Goal: Task Accomplishment & Management: Use online tool/utility

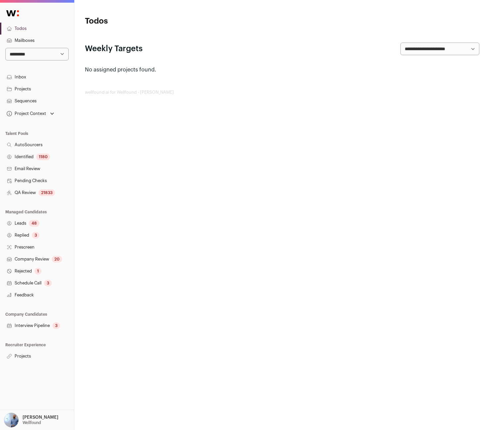
click at [38, 351] on link "Projects" at bounding box center [37, 356] width 74 height 12
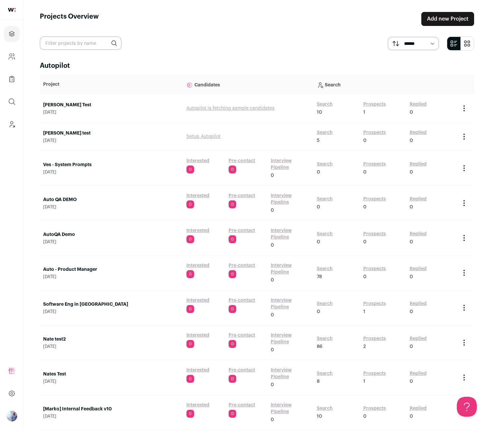
click at [320, 130] on link "Search" at bounding box center [325, 132] width 16 height 7
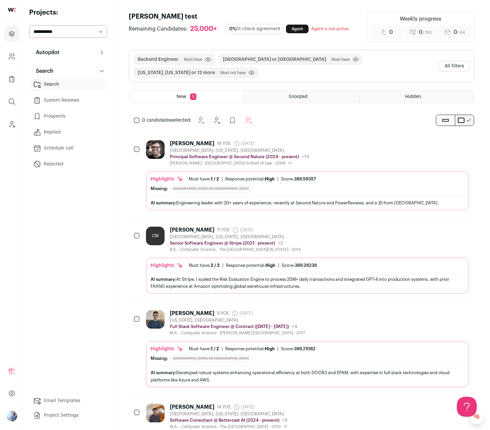
click at [247, 148] on div "Beaufort, South Carolina, United States" at bounding box center [239, 150] width 139 height 5
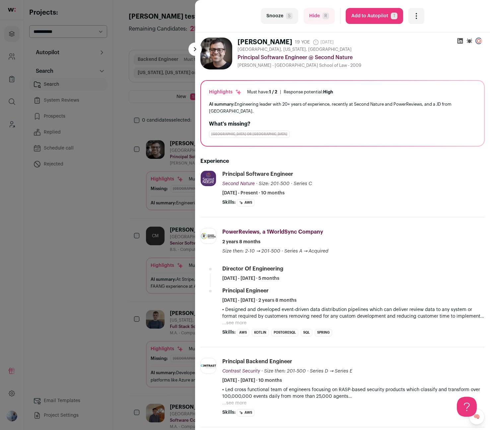
click at [104, 177] on div "last Snooze S Hide R Add to Autopilot T More actions Report a Problem Report th…" at bounding box center [245, 215] width 490 height 430
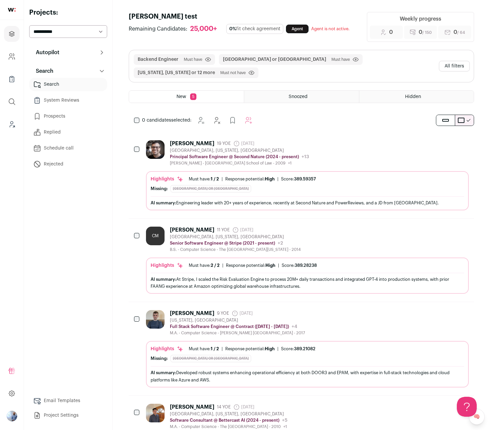
click at [372, 140] on div "Blair Motchan 19 YOE 1 month ago Admin only. The last time the profile was scra…" at bounding box center [307, 153] width 323 height 26
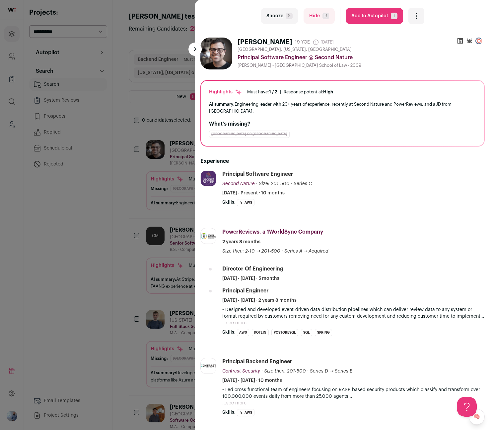
click at [135, 179] on div "last Snooze S Hide R Add to Autopilot T More actions Report a Problem Report th…" at bounding box center [245, 215] width 490 height 430
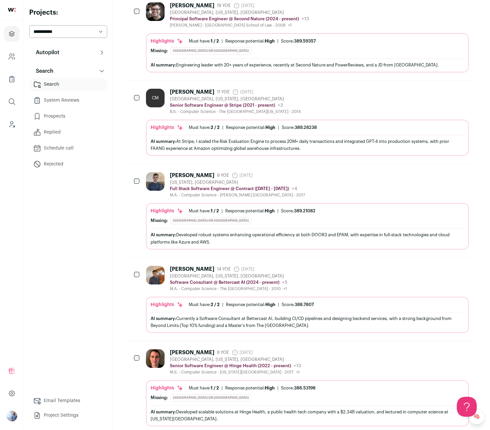
scroll to position [152, 0]
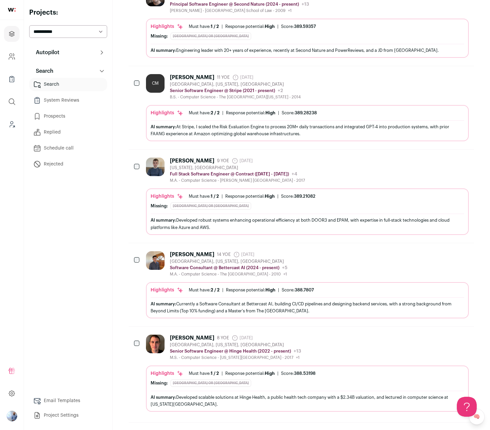
click at [316, 171] on div "Yan Volchenko 9 YOE 27 days ago Admin only. The last time the profile was scrap…" at bounding box center [307, 170] width 323 height 26
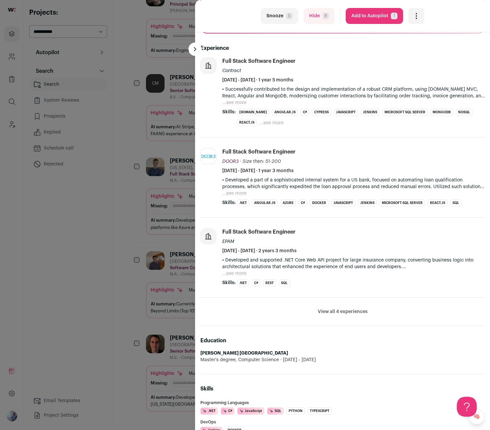
scroll to position [123, 0]
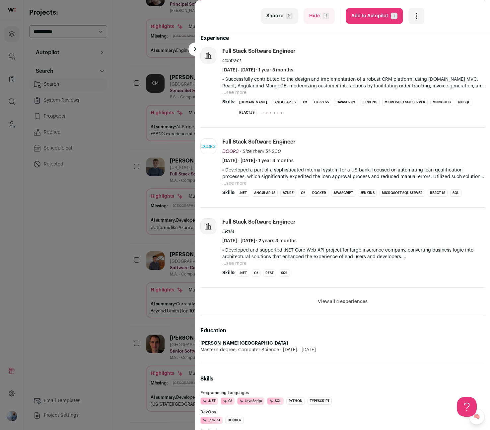
click at [160, 259] on div "last Snooze S Hide R Add to Autopilot T More actions Report a Problem Report th…" at bounding box center [245, 215] width 490 height 430
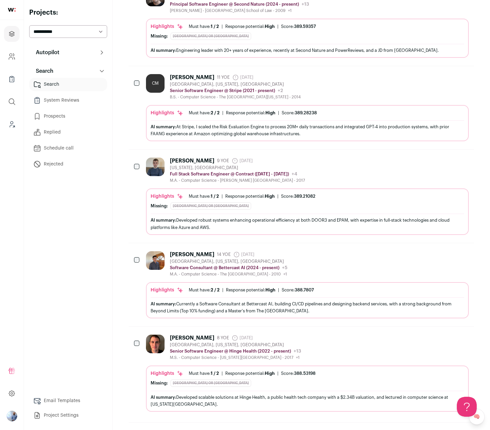
scroll to position [0, 0]
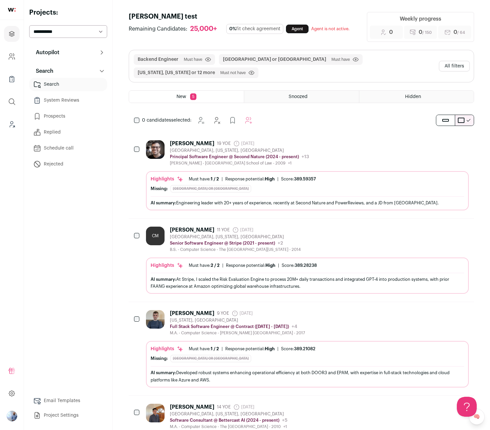
click at [465, 61] on button "All filters" at bounding box center [454, 66] width 31 height 11
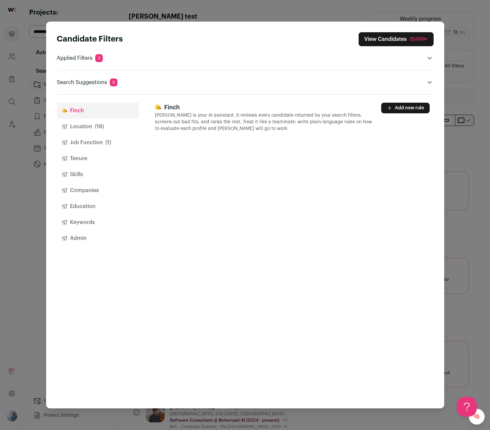
click at [449, 108] on div "Candidate Filters View Candidates 25,000+ Applied Filters 3 Backend Engineer Mu…" at bounding box center [245, 215] width 490 height 430
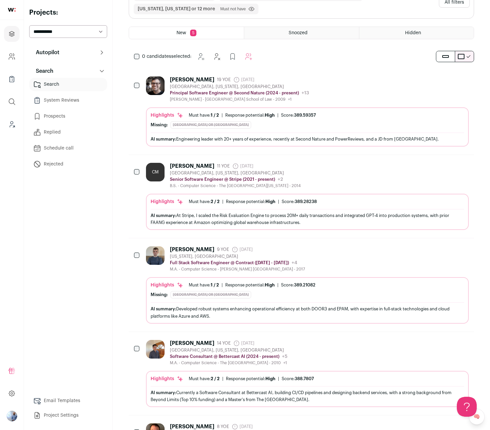
scroll to position [54, 0]
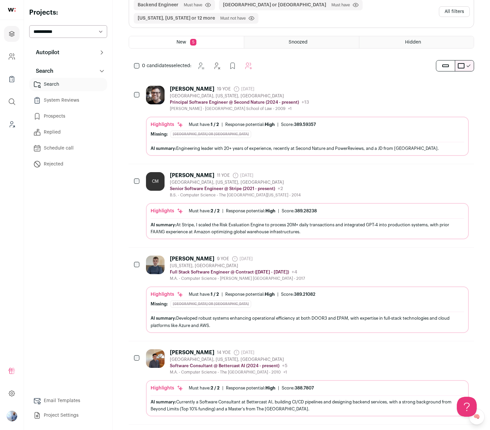
click at [315, 349] on div "Victor Chang 14 YOE 1 month ago Admin only. The last time the profile was scrap…" at bounding box center [307, 362] width 323 height 26
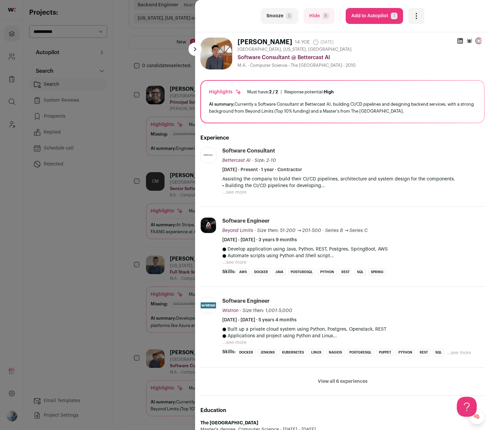
click at [127, 147] on div "last Snooze S Hide R Add to Autopilot T More actions Report a Problem Report th…" at bounding box center [245, 215] width 490 height 430
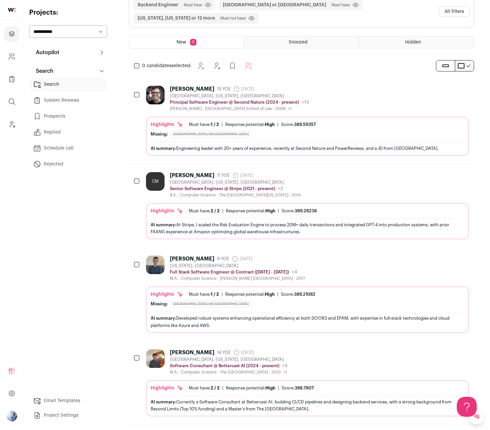
click at [459, 10] on button "All filters" at bounding box center [454, 11] width 31 height 11
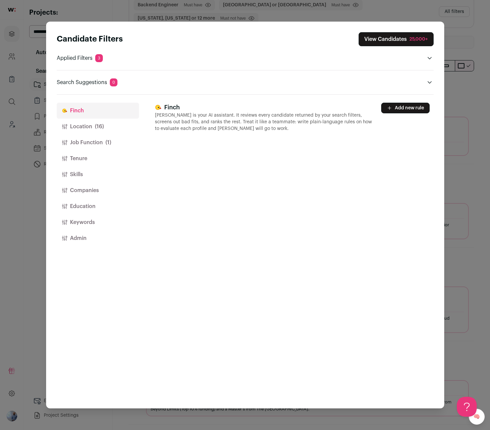
click at [30, 305] on div "Candidate Filters View Candidates 25,000+ Applied Filters 3 Backend Engineer Mu…" at bounding box center [245, 215] width 490 height 430
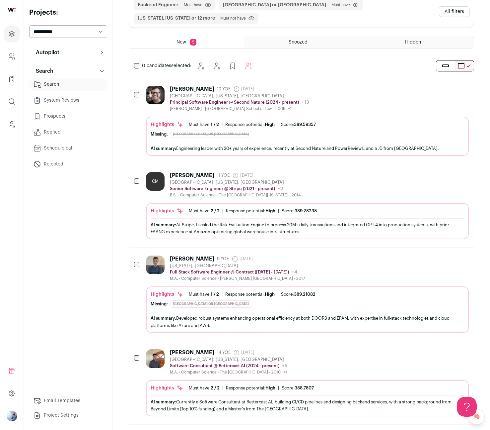
scroll to position [0, 0]
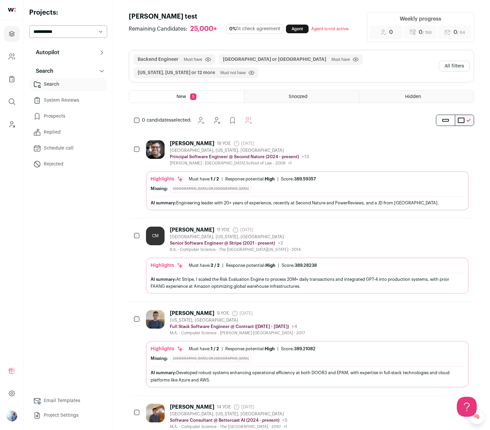
click at [463, 61] on button "All filters" at bounding box center [454, 66] width 31 height 11
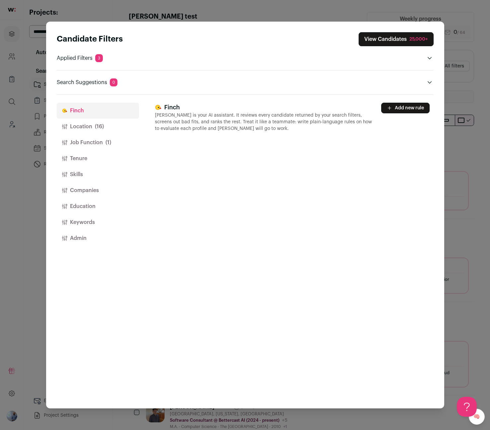
click at [91, 123] on button "Location (16)" at bounding box center [98, 127] width 82 height 16
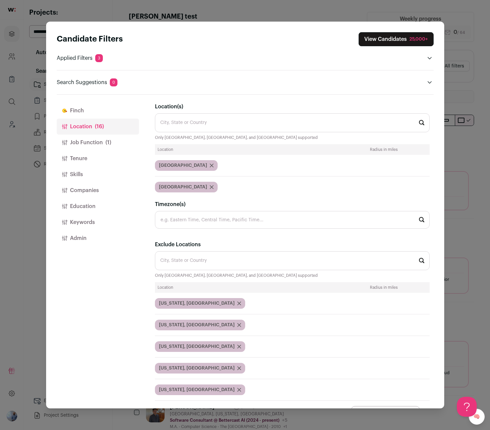
click at [101, 143] on button "Job Function (1)" at bounding box center [98, 142] width 82 height 16
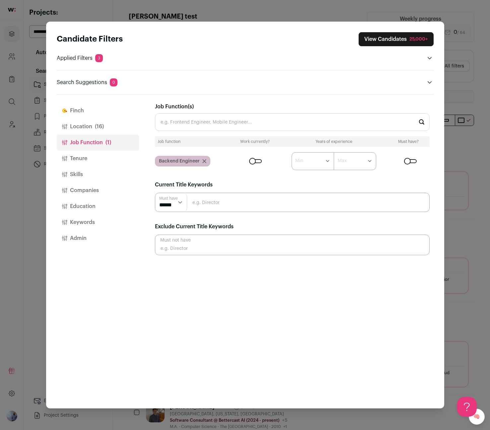
click at [438, 279] on div "Candidate Filters View Candidates 25,000+ Applied Filters 3 Backend Engineer Mu…" at bounding box center [245, 215] width 398 height 387
click at [459, 279] on div "Candidate Filters View Candidates 25,000+ Applied Filters 3 Backend Engineer Mu…" at bounding box center [245, 215] width 490 height 430
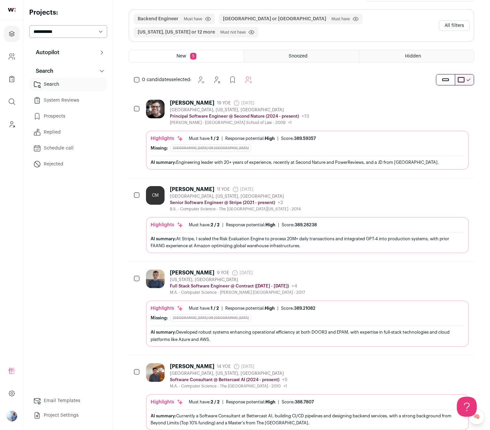
scroll to position [85, 0]
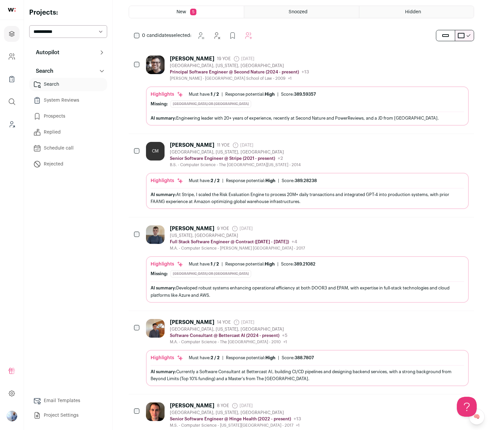
click at [325, 240] on div "Yan Volchenko 9 YOE 27 days ago Admin only. The last time the profile was scrap…" at bounding box center [307, 238] width 323 height 26
click at [0, 0] on turbo-frame at bounding box center [0, 0] width 0 height 0
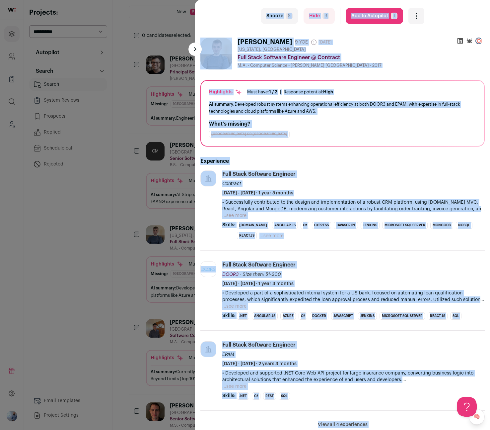
click at [283, 207] on p "• Successfully contributed to the design and implementation of a robust CRM pla…" at bounding box center [353, 205] width 263 height 13
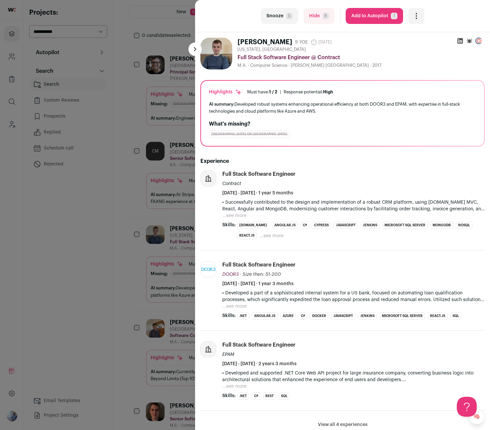
click at [240, 215] on button "...see more" at bounding box center [234, 215] width 24 height 7
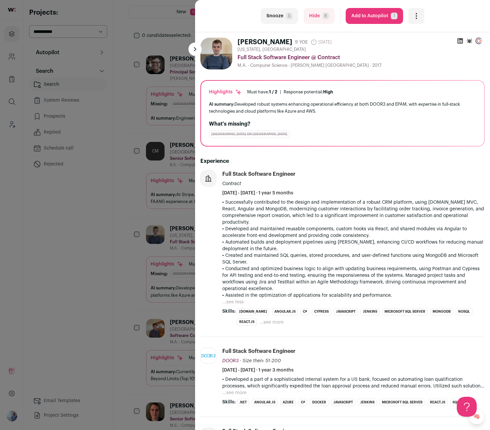
click at [245, 219] on p "• Successfully contributed to the design and implementation of a robust CRM pla…" at bounding box center [353, 212] width 263 height 27
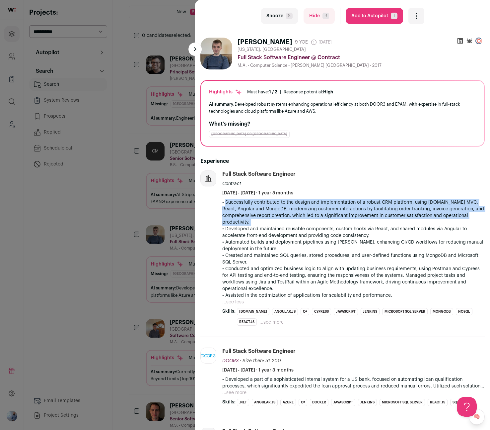
click at [245, 219] on p "• Successfully contributed to the design and implementation of a robust CRM pla…" at bounding box center [353, 212] width 263 height 27
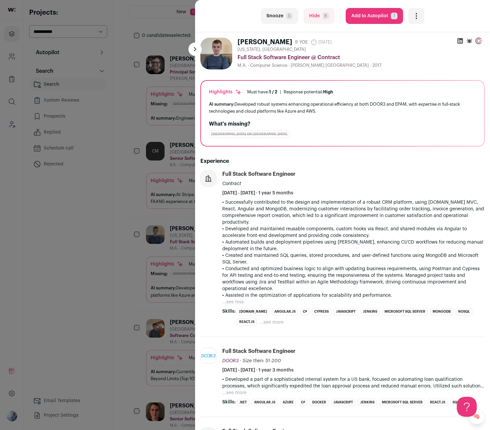
click at [245, 234] on p "• Developed and maintained reusable components, custom hooks via React, and sha…" at bounding box center [353, 231] width 263 height 13
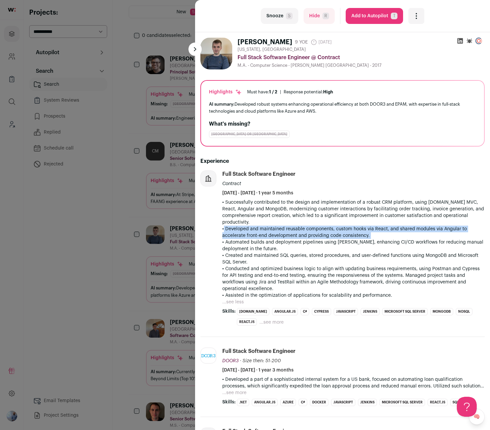
click at [245, 234] on p "• Developed and maintained reusable components, custom hooks via React, and sha…" at bounding box center [353, 231] width 263 height 13
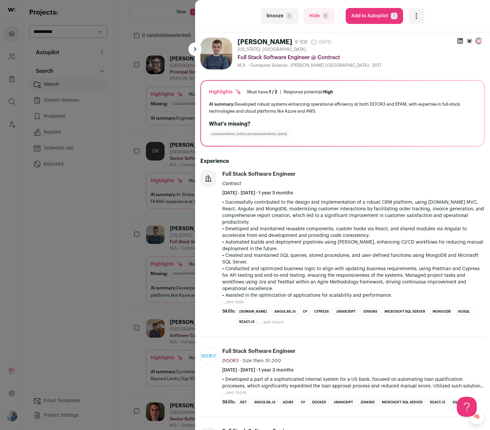
click at [111, 112] on div "last Snooze S Hide R Add to Autopilot T More actions Report a Problem Report th…" at bounding box center [245, 215] width 490 height 430
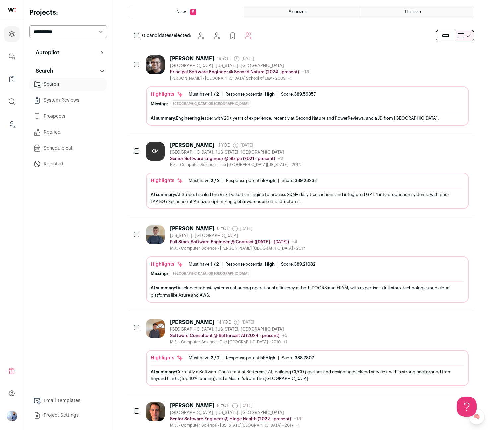
scroll to position [0, 0]
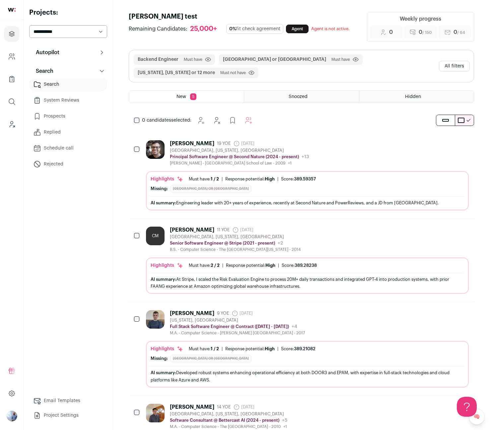
click at [468, 61] on button "All filters" at bounding box center [454, 66] width 31 height 11
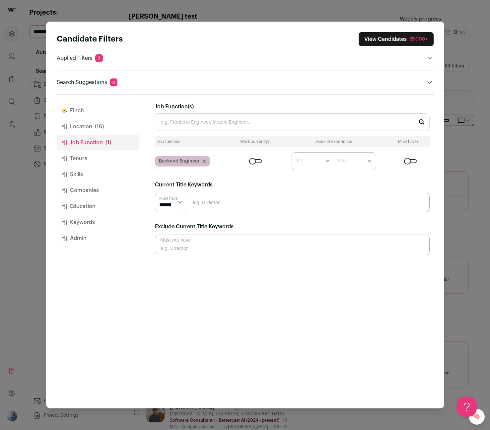
click at [204, 162] on icon "Close modal via background" at bounding box center [205, 161] width 4 height 4
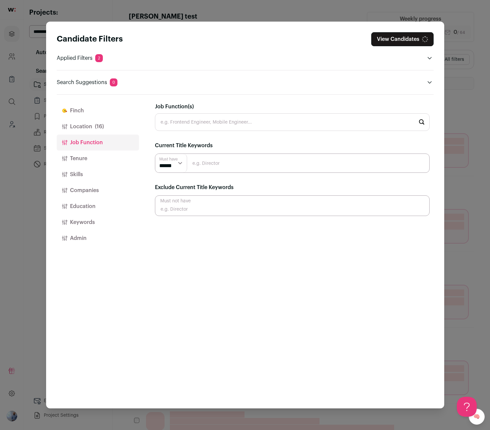
click at [196, 126] on input "Job Function(s)" at bounding box center [292, 122] width 275 height 18
click at [197, 139] on li "Forward Deployed Engineer" at bounding box center [292, 140] width 274 height 18
type input "Forward Deployed Engineer"
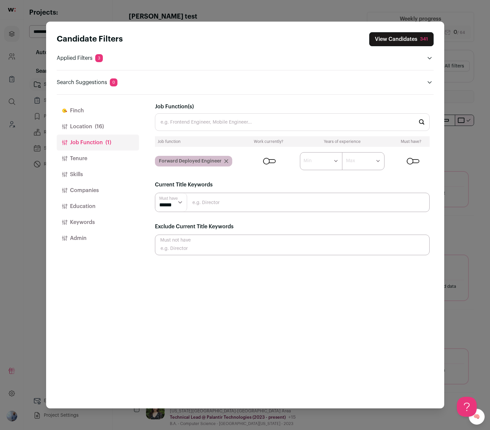
click at [398, 41] on button "View Candidates 341" at bounding box center [402, 39] width 64 height 14
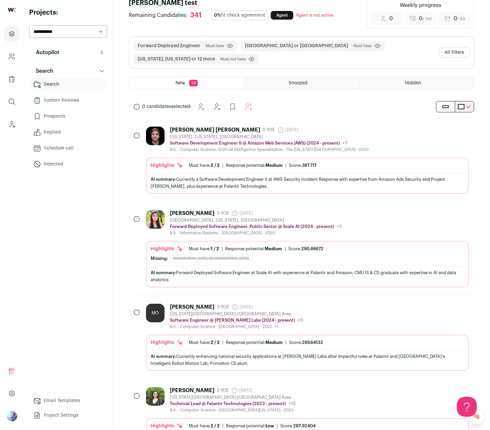
scroll to position [15, 0]
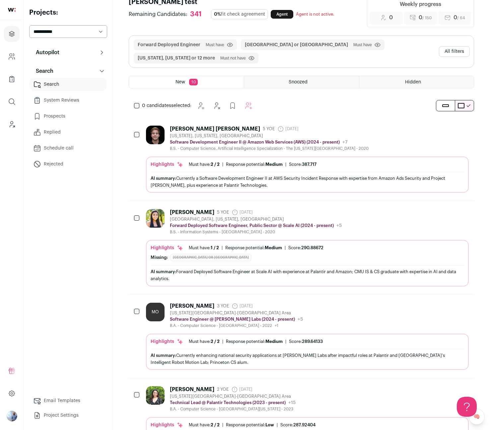
click at [334, 324] on div "MO Miguel Opeña 3 YOE 15 days ago Admin only. The last time the profile was scr…" at bounding box center [307, 315] width 323 height 26
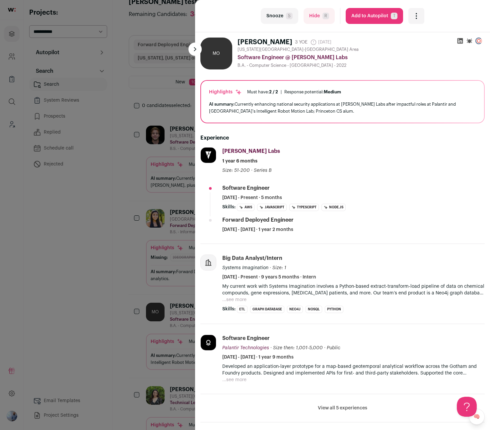
click at [109, 222] on div "last Snooze S Hide R Add to Autopilot T More actions Report a Problem Report th…" at bounding box center [245, 215] width 490 height 430
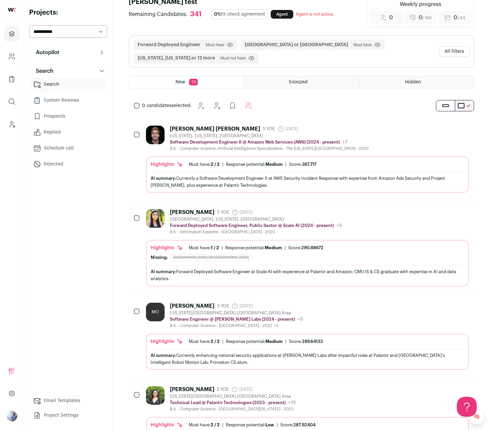
click at [176, 131] on div "Kohl Kuntze" at bounding box center [215, 128] width 90 height 7
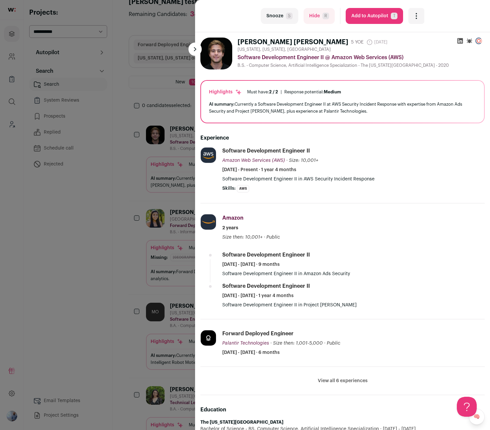
click at [104, 234] on div "last Snooze S Hide R Add to Autopilot T More actions Report a Problem Report th…" at bounding box center [245, 215] width 490 height 430
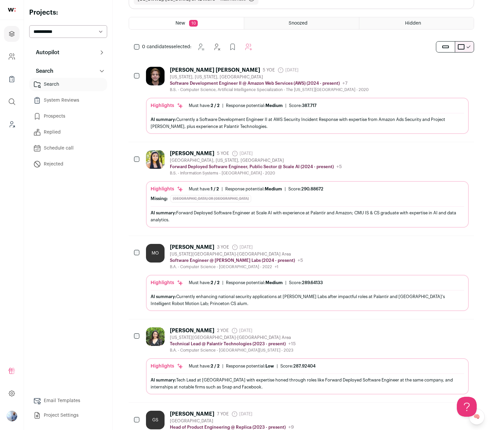
scroll to position [152, 0]
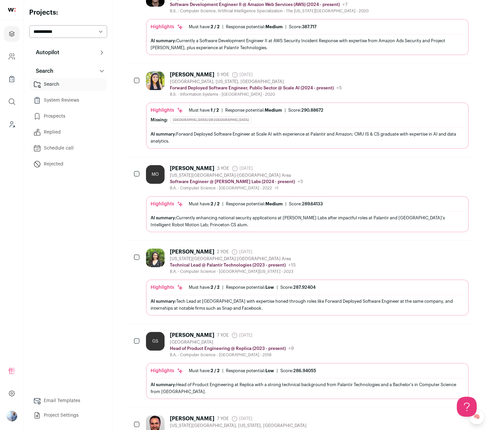
click at [209, 257] on div "Washington DC-Baltimore Area" at bounding box center [233, 258] width 126 height 5
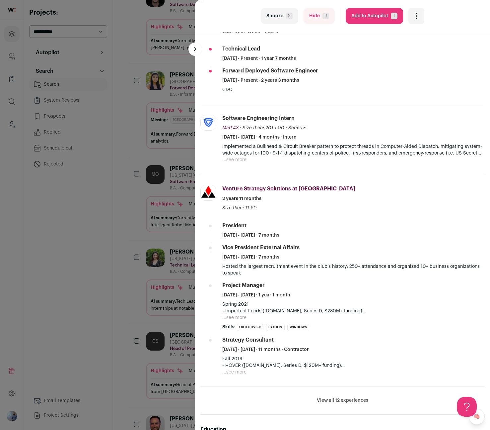
scroll to position [155, 0]
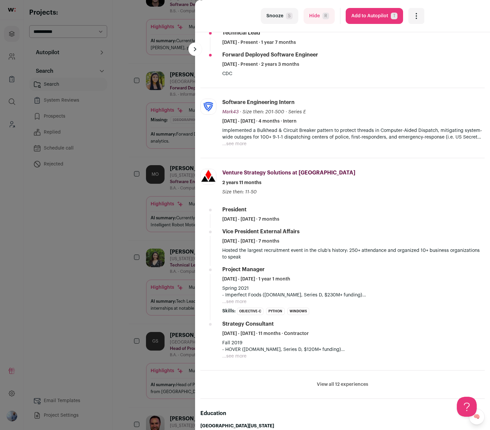
click at [136, 249] on div "last Snooze S Hide R Add to Autopilot T More actions Report a Problem Report th…" at bounding box center [245, 215] width 490 height 430
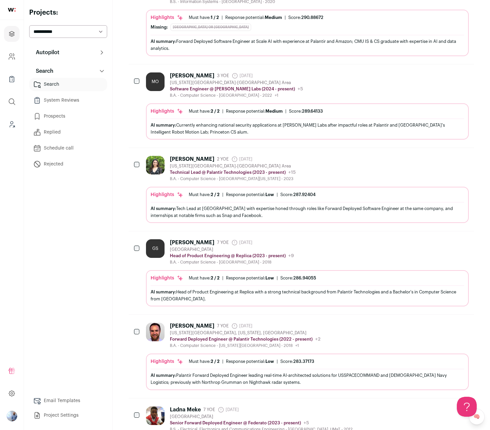
scroll to position [253, 0]
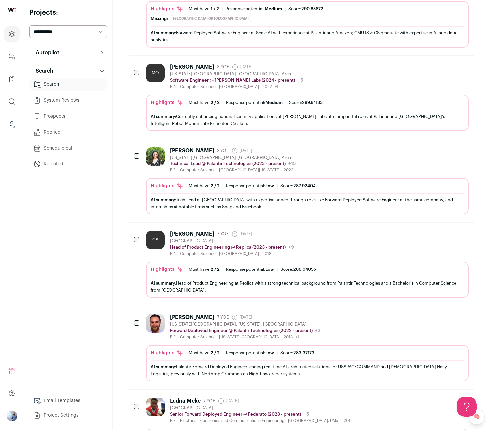
click at [167, 248] on div "GS" at bounding box center [156, 243] width 21 height 26
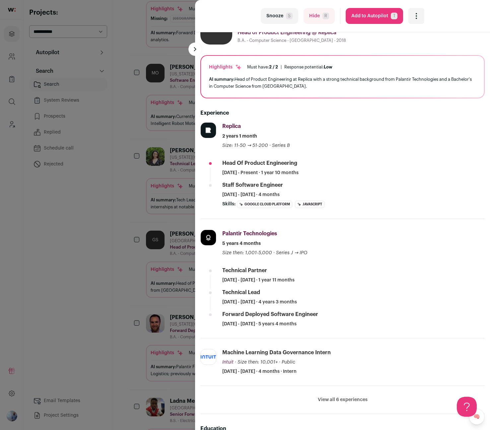
scroll to position [0, 0]
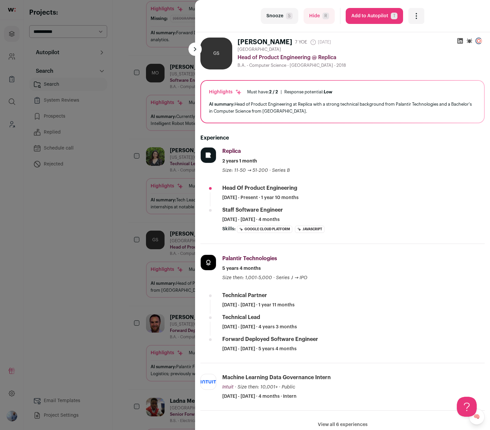
click at [151, 234] on div "last Snooze S Hide R Add to Autopilot T More actions Report a Problem Report th…" at bounding box center [245, 215] width 490 height 430
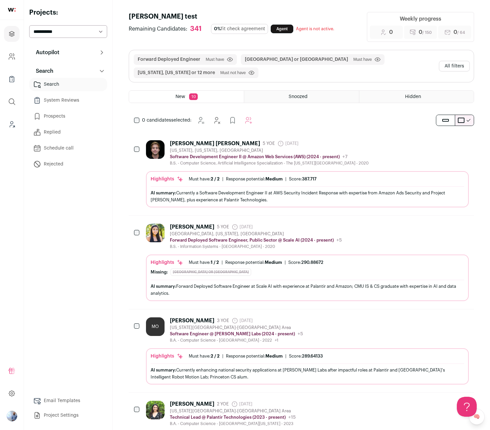
click at [339, 97] on div "Snoozed" at bounding box center [301, 97] width 115 height 12
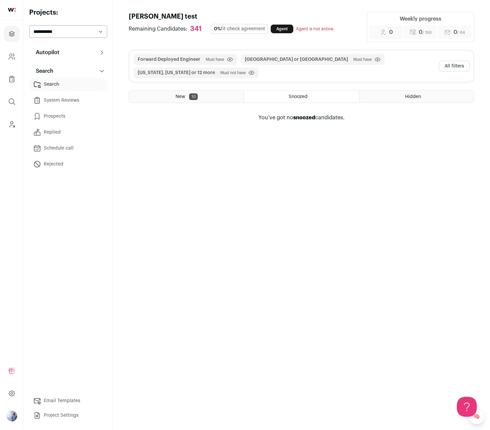
click at [377, 98] on div "Hidden" at bounding box center [417, 97] width 115 height 12
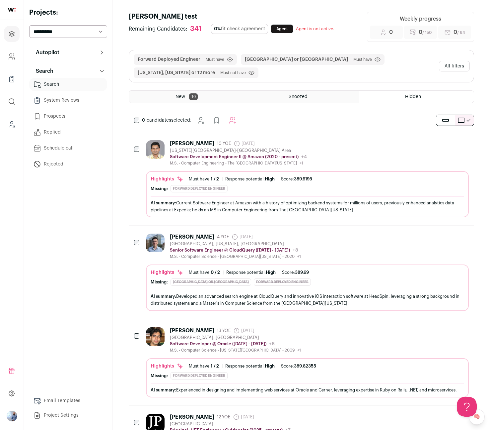
click at [199, 97] on div "New 10" at bounding box center [186, 97] width 115 height 12
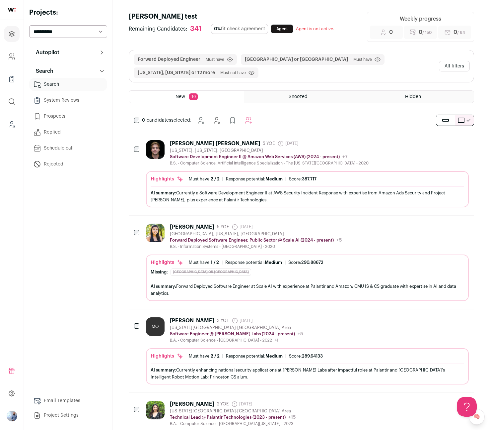
click at [446, 68] on button "All filters" at bounding box center [454, 66] width 31 height 11
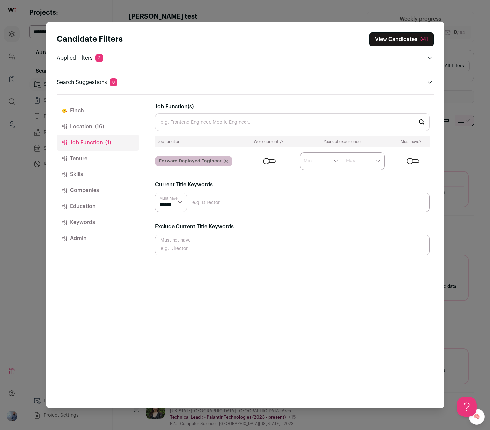
click at [225, 163] on div "Forward Deployed Engineer" at bounding box center [193, 161] width 77 height 11
click at [221, 180] on section "Job Function(s) Job function Work currently? Years of experience Must have? For…" at bounding box center [292, 179] width 275 height 152
click at [224, 162] on icon "Close modal via background" at bounding box center [226, 161] width 4 height 4
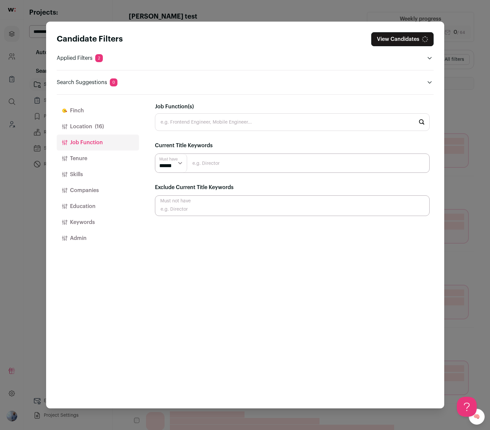
click at [210, 165] on input "Close modal via background" at bounding box center [292, 162] width 275 height 19
type input "fde"
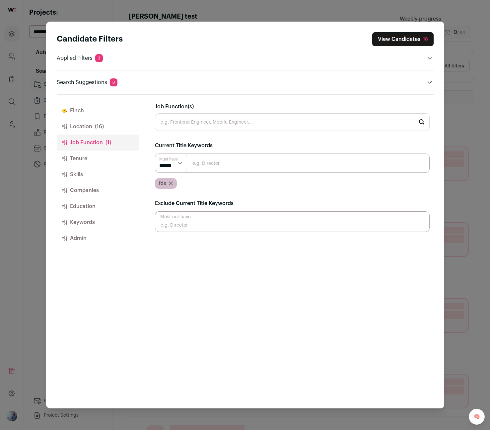
click at [207, 156] on input "Close modal via background" at bounding box center [292, 162] width 275 height 19
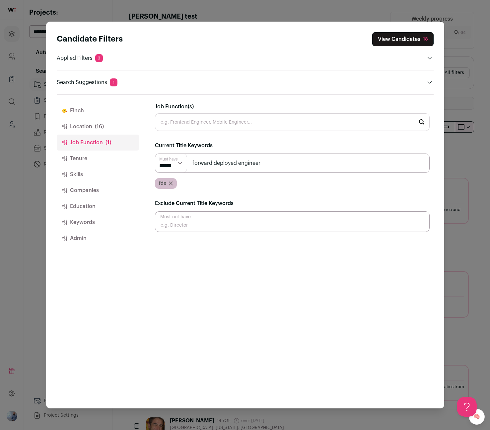
type input "forward deployed engineer"
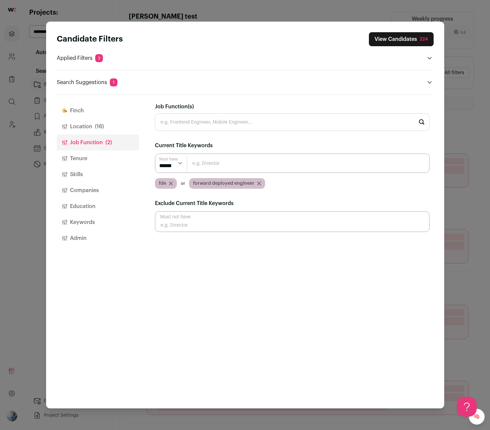
click at [201, 162] on input "Close modal via background" at bounding box center [292, 162] width 275 height 19
click at [286, 112] on div "Job Function(s)" at bounding box center [292, 117] width 275 height 28
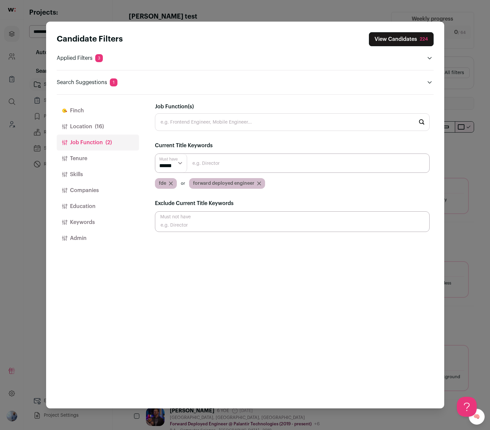
click at [390, 40] on button "View Candidates 224" at bounding box center [401, 39] width 65 height 14
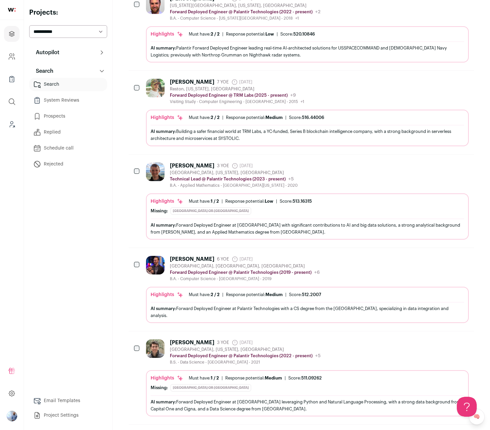
scroll to position [159, 0]
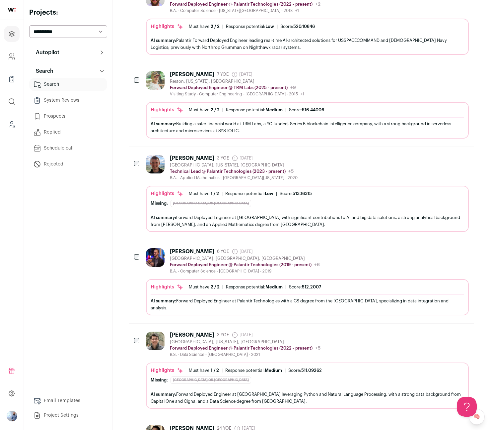
click at [327, 180] on div "Luke Cook 3 YOE 19 days ago Admin only. The last time the profile was scraped. …" at bounding box center [307, 168] width 323 height 26
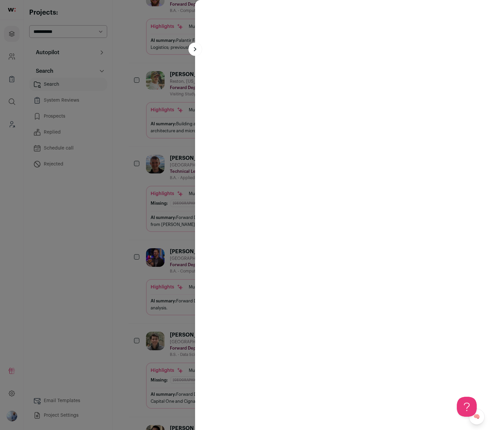
click at [327, 180] on html "Projects Company and ATS Settings Company Lists (Experimental) Global Search Le…" at bounding box center [245, 364] width 490 height 1047
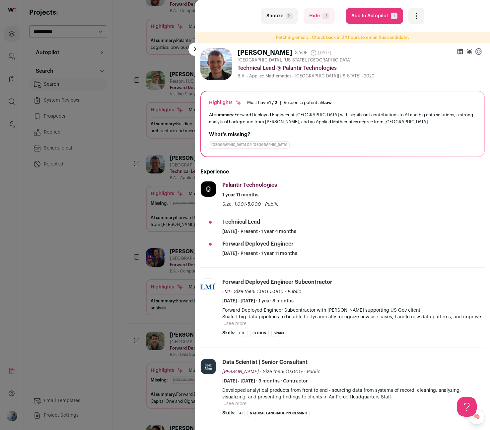
scroll to position [5, 0]
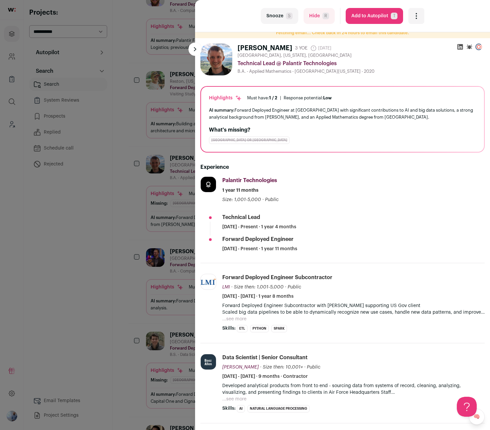
click at [173, 266] on div "last Snooze S Hide R Add to Autopilot T More actions Report a Problem Report th…" at bounding box center [245, 215] width 490 height 430
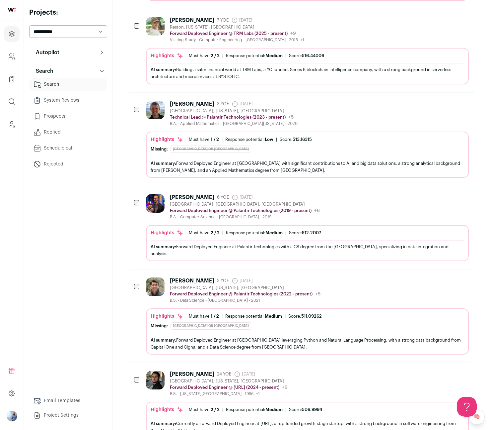
scroll to position [0, 0]
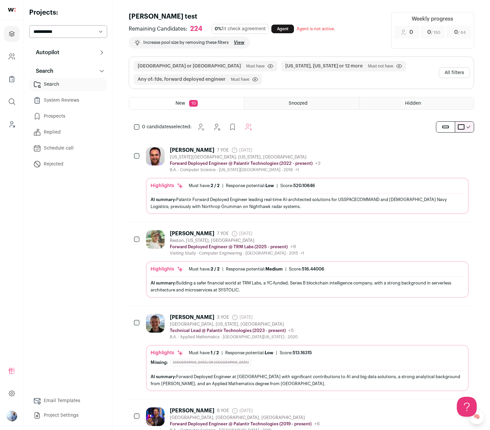
click at [453, 73] on button "All filters" at bounding box center [454, 72] width 31 height 11
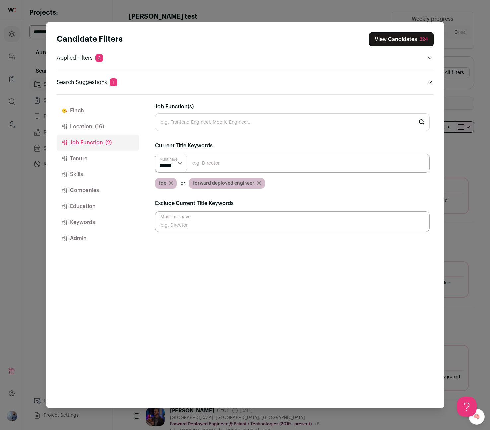
click at [258, 180] on div "forward deployed engineer" at bounding box center [227, 183] width 76 height 11
click at [258, 181] on icon "Close modal via background" at bounding box center [259, 183] width 4 height 4
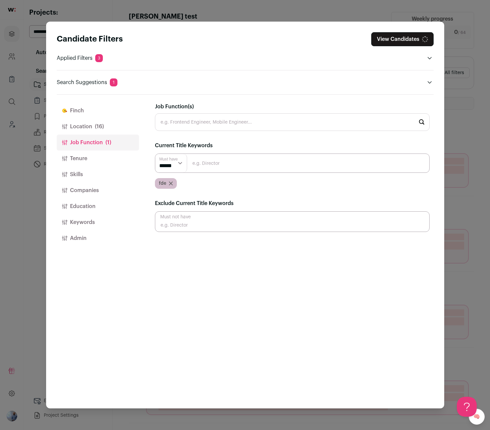
click at [172, 183] on icon "Close modal via background" at bounding box center [171, 183] width 4 height 4
click at [221, 159] on input "Close modal via background" at bounding box center [292, 162] width 275 height 19
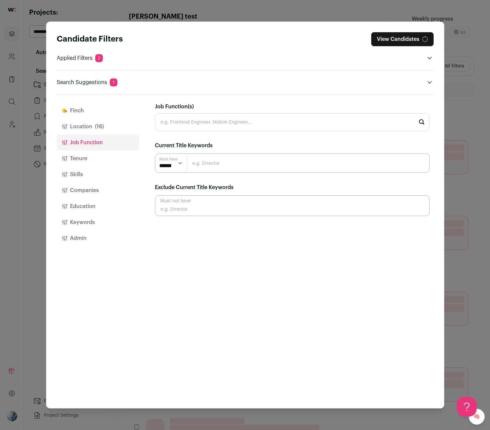
click at [221, 158] on input "Close modal via background" at bounding box center [292, 162] width 275 height 19
type input "fde"
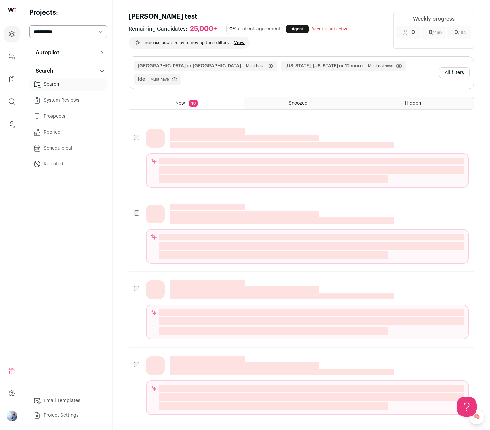
click at [452, 67] on button "All filters" at bounding box center [454, 72] width 31 height 11
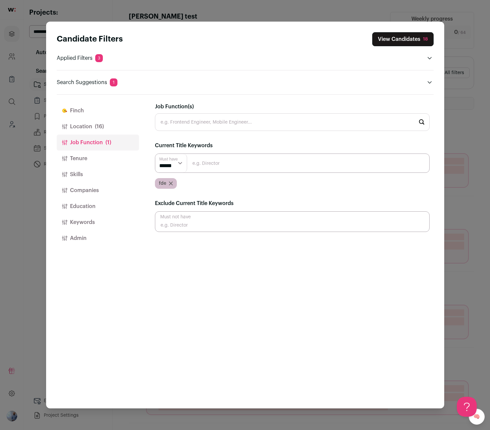
click at [100, 177] on button "Skills" at bounding box center [98, 174] width 82 height 16
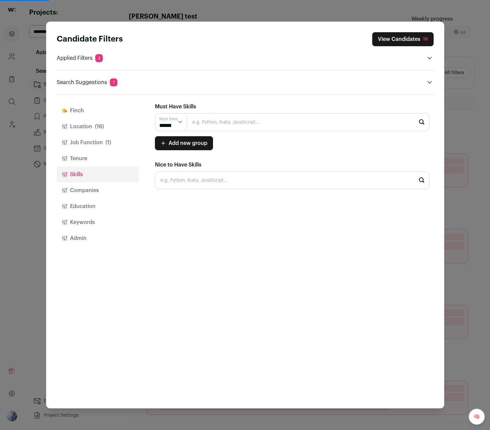
click at [182, 180] on input "Close modal via background" at bounding box center [292, 180] width 275 height 18
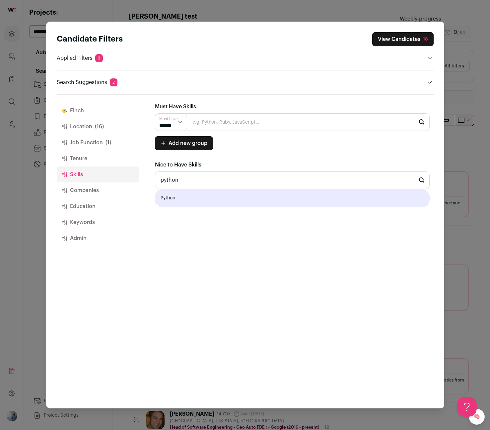
type input "Python"
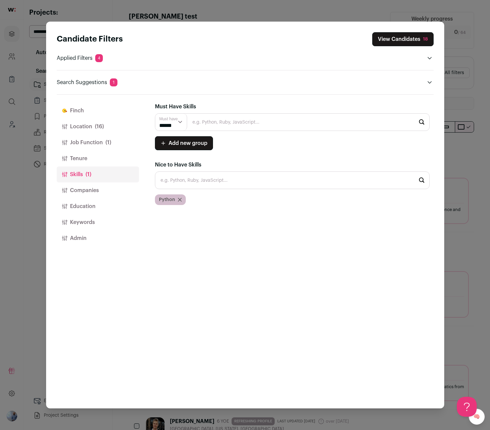
click at [182, 198] on div "Python" at bounding box center [170, 199] width 31 height 11
click at [178, 199] on icon "Close modal via background" at bounding box center [180, 200] width 4 height 4
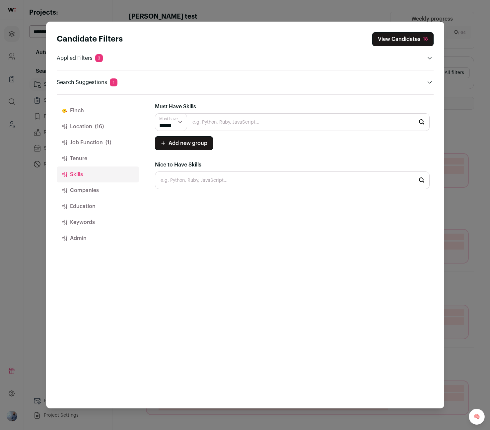
click at [88, 215] on button "Keywords" at bounding box center [98, 222] width 82 height 16
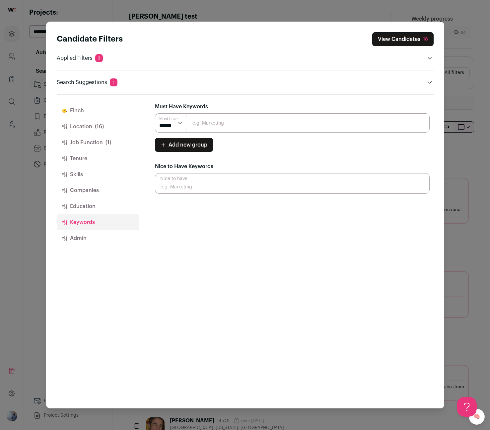
click at [192, 194] on div "Finch Finch is your AI assistant. It reviews every candidate returned by your s…" at bounding box center [294, 252] width 279 height 314
click at [193, 192] on input "Close modal via background" at bounding box center [292, 183] width 275 height 21
type input "fde"
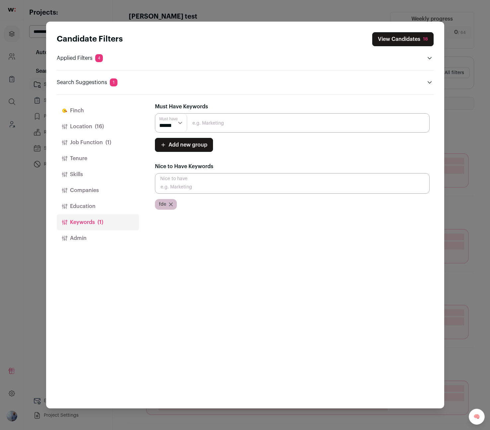
click at [193, 190] on input "Close modal via background" at bounding box center [292, 183] width 275 height 21
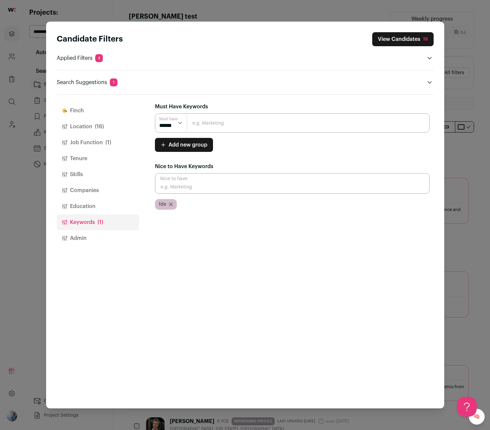
click at [170, 206] on div "fde" at bounding box center [166, 204] width 22 height 11
click at [172, 203] on icon "Close modal via background" at bounding box center [170, 204] width 3 height 3
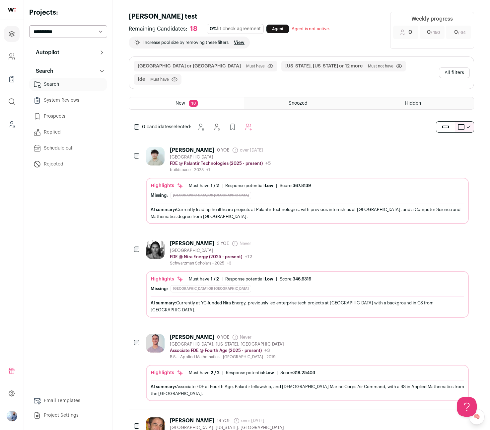
click at [301, 155] on div "Michael Zhou 0 YOE over 1 year ago Admin only. The last time the profile was sc…" at bounding box center [307, 160] width 323 height 26
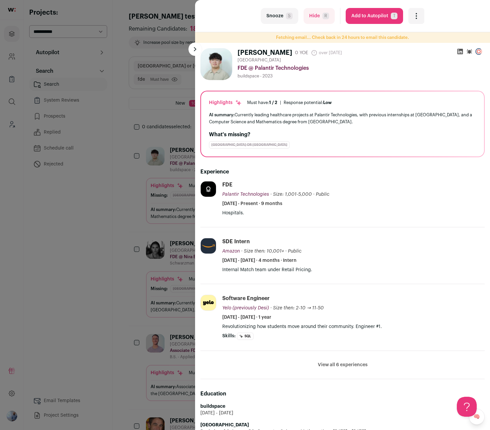
click at [153, 92] on div "last Snooze S Hide R Add to Autopilot T More actions Report a Problem Report th…" at bounding box center [245, 215] width 490 height 430
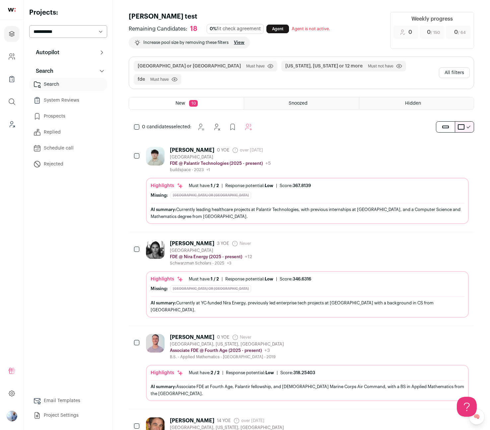
click at [456, 67] on button "All filters" at bounding box center [454, 72] width 31 height 11
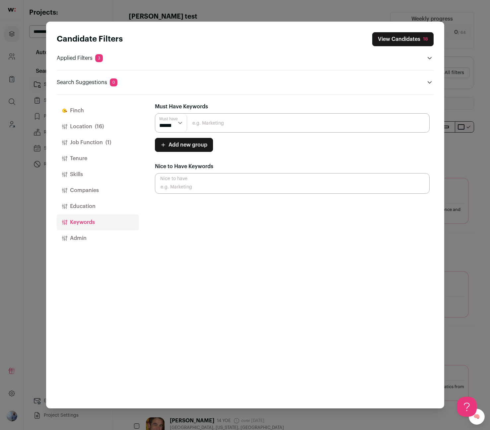
click at [202, 127] on input "Close modal via background" at bounding box center [292, 122] width 275 height 19
type input "hello"
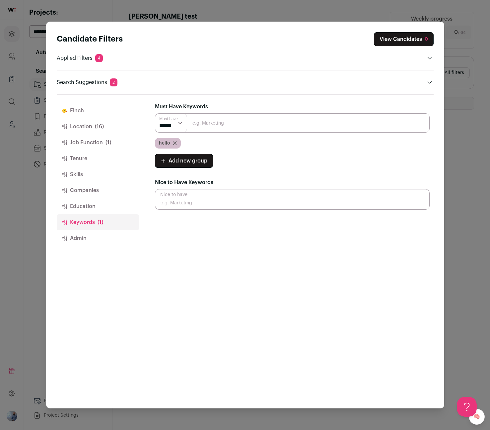
click at [193, 122] on input "Close modal via background" at bounding box center [292, 122] width 275 height 19
type input "hello"
click at [196, 141] on div "hello" at bounding box center [292, 143] width 275 height 11
click at [204, 126] on input "Close modal via background" at bounding box center [292, 122] width 275 height 19
type input "founder"
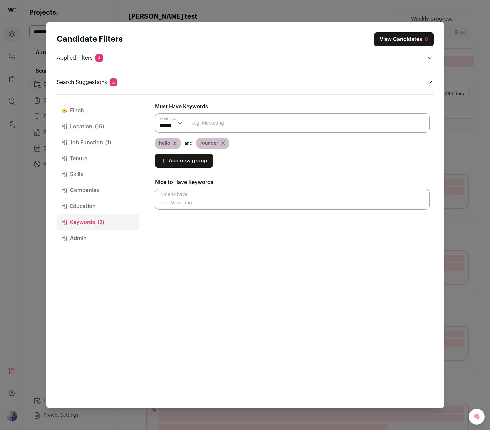
click at [199, 121] on input "Close modal via background" at bounding box center [292, 122] width 275 height 19
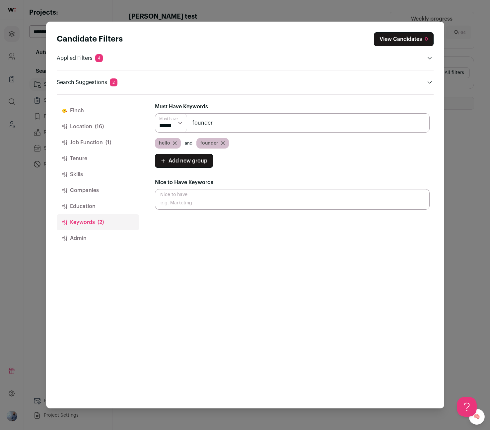
type input "founder"
click at [82, 171] on button "Skills" at bounding box center [98, 174] width 82 height 16
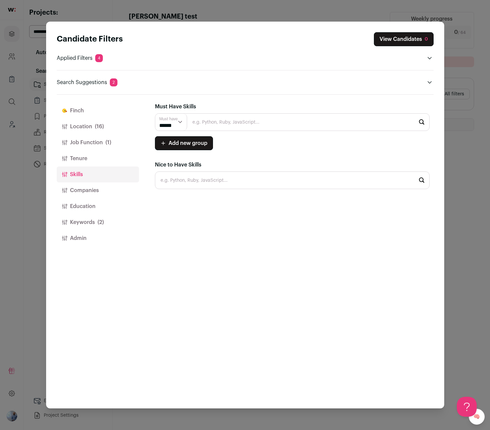
click at [205, 125] on input "Close modal via background" at bounding box center [292, 122] width 275 height 18
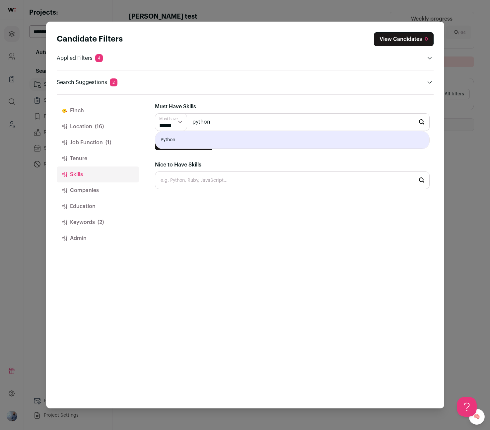
type input "Python"
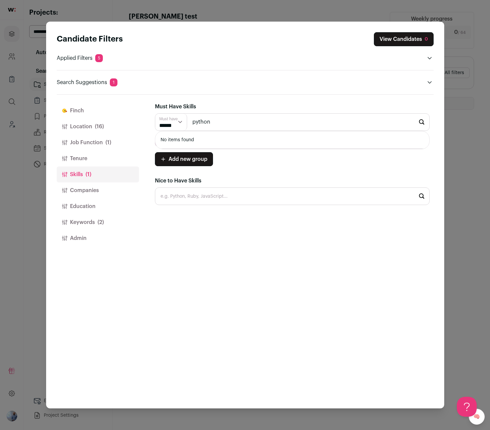
type input "python"
click at [343, 45] on div "Candidate Filters View Candidates 0" at bounding box center [245, 39] width 377 height 14
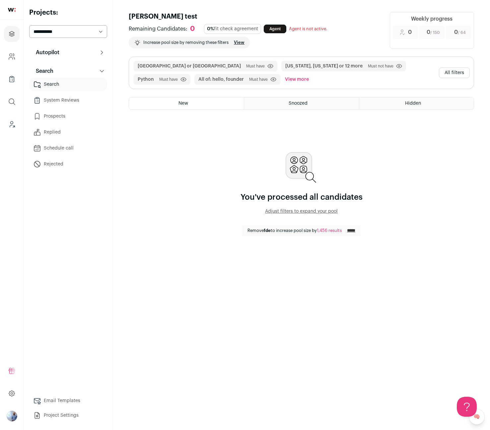
click at [196, 95] on div "United States or Canada Must have Click to disable/enable filter California, Ne…" at bounding box center [302, 88] width 346 height 64
click at [442, 70] on button "All filters" at bounding box center [454, 72] width 31 height 11
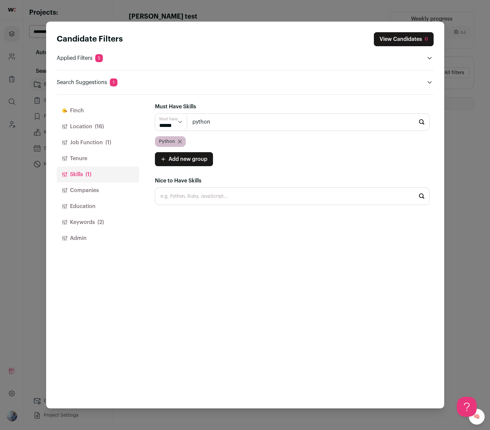
click at [108, 125] on button "Location (16)" at bounding box center [98, 127] width 82 height 16
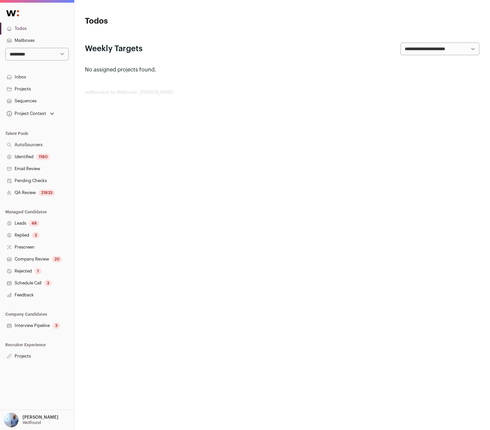
click at [29, 360] on link "Projects" at bounding box center [37, 356] width 74 height 12
click at [30, 356] on link "Projects" at bounding box center [37, 356] width 74 height 12
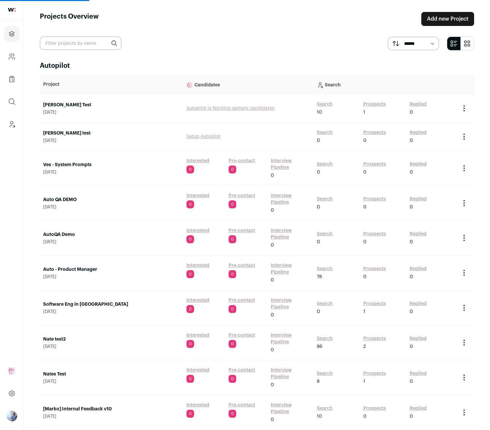
click at [318, 266] on link "Search" at bounding box center [325, 268] width 16 height 7
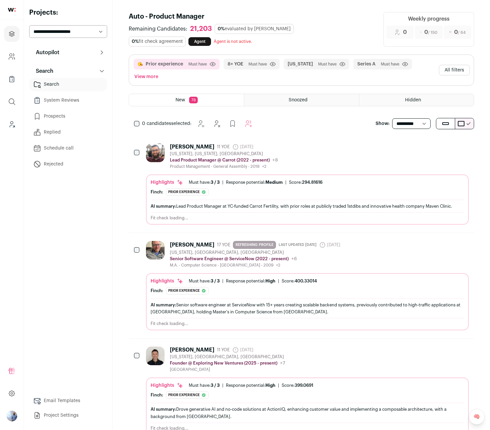
click at [450, 70] on button "All filters" at bounding box center [454, 70] width 31 height 11
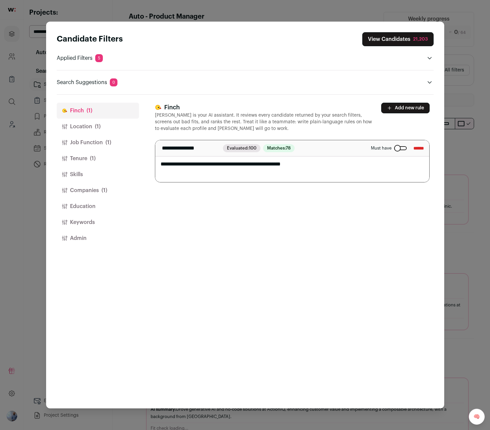
click at [107, 130] on button "Location (1)" at bounding box center [98, 127] width 82 height 16
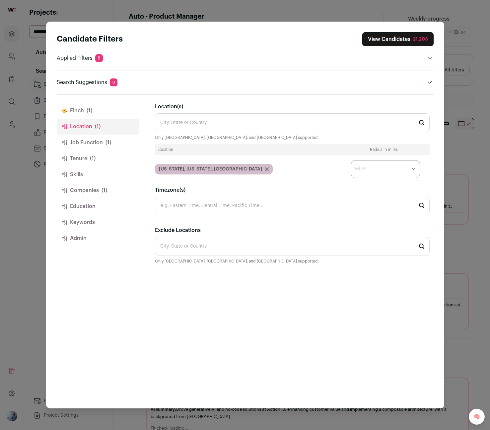
click at [89, 150] on button "Tenure (1)" at bounding box center [98, 158] width 82 height 16
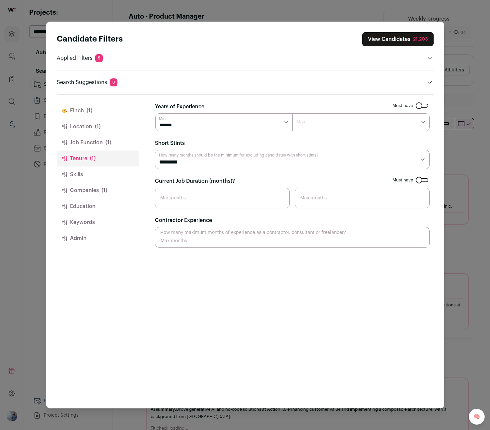
click at [100, 142] on button "Job Function (1)" at bounding box center [98, 142] width 82 height 16
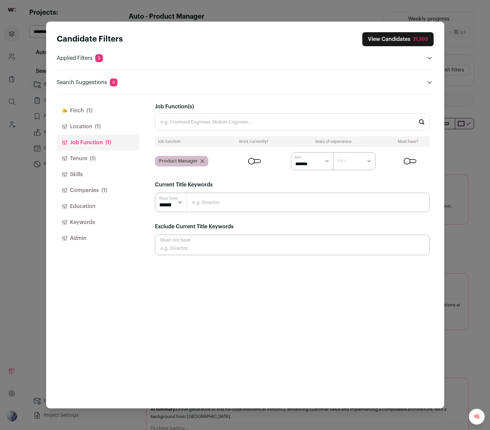
click at [201, 161] on icon "Close modal via background" at bounding box center [203, 161] width 4 height 4
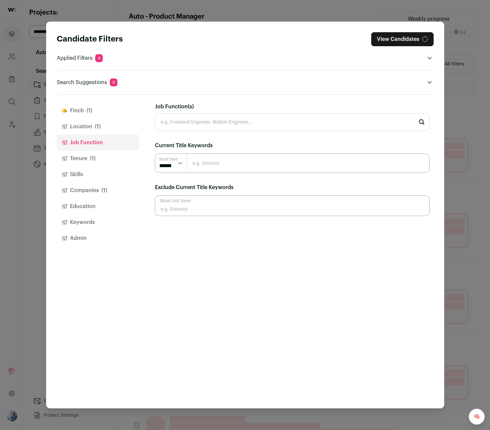
click at [207, 162] on input "Close modal via background" at bounding box center [292, 162] width 275 height 19
type input "foward deployed engineer"
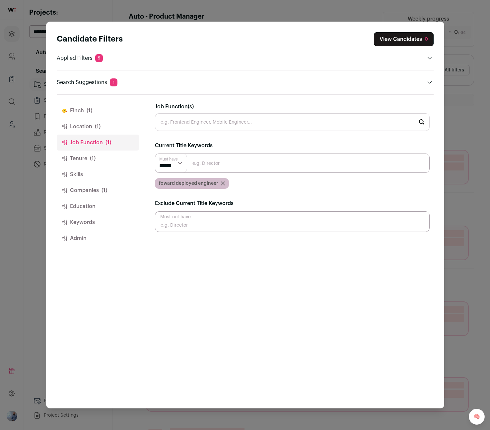
click at [90, 169] on button "Skills" at bounding box center [98, 174] width 82 height 16
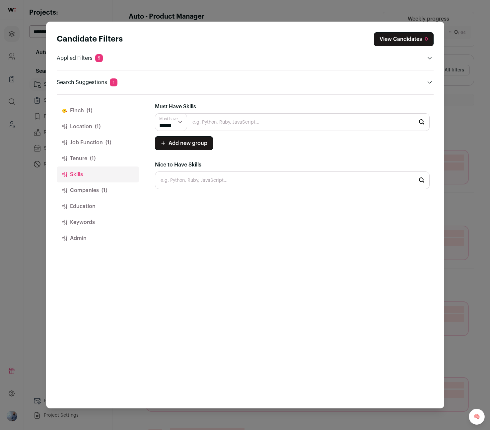
click at [95, 162] on button "Tenure (1)" at bounding box center [98, 158] width 82 height 16
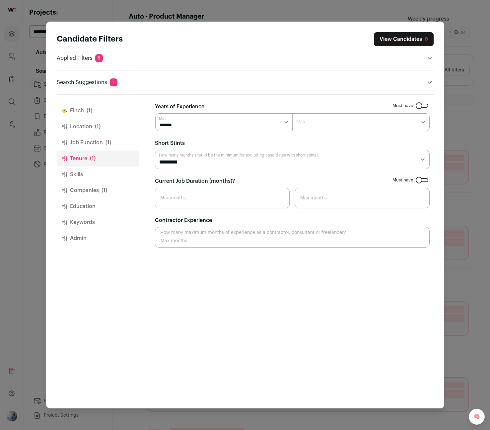
click at [238, 125] on select "******* ****** ******* ******* ******* ******* ******* ******* ******* ******* …" at bounding box center [223, 122] width 137 height 18
select select "*"
click at [155, 113] on select "******* ****** ******* ******* ******* ******* ******* ******* ******* ******* …" at bounding box center [223, 122] width 137 height 18
click at [93, 115] on button "Finch (1)" at bounding box center [98, 111] width 82 height 16
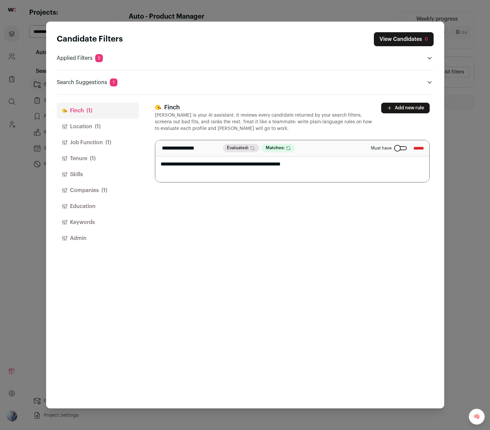
click at [90, 128] on button "Location (1)" at bounding box center [98, 127] width 82 height 16
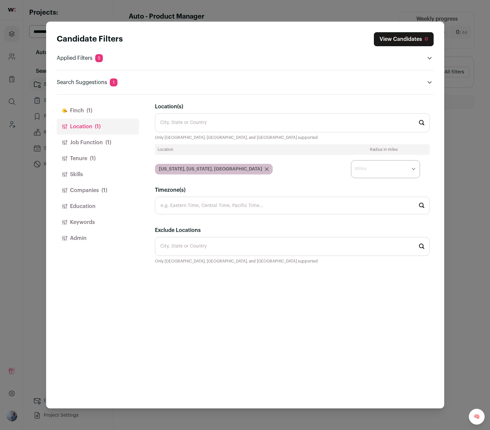
click at [115, 181] on button "Skills" at bounding box center [98, 174] width 82 height 16
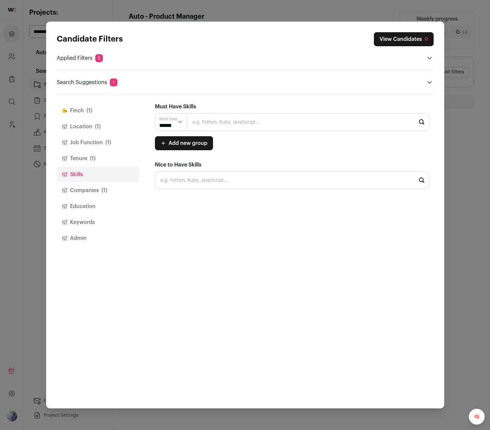
click at [130, 192] on button "Companies (1)" at bounding box center [98, 190] width 82 height 16
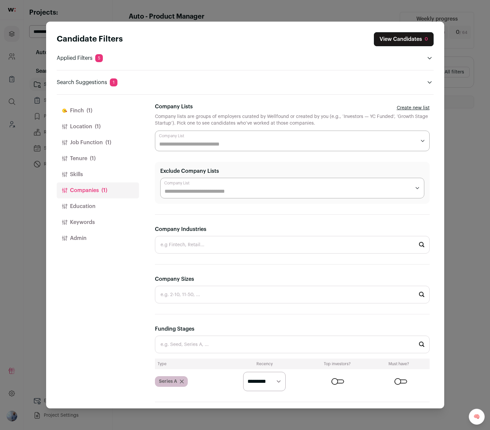
click at [162, 92] on header "Candidate Filters View Candidates 0 Applied Filters 5 Prior experience Must hav…" at bounding box center [245, 58] width 377 height 73
click at [155, 85] on header "Search Suggestions 1" at bounding box center [245, 82] width 377 height 8
click at [112, 81] on span "1" at bounding box center [114, 82] width 8 height 8
click at [429, 84] on icon "Close modal via background" at bounding box center [429, 82] width 5 height 5
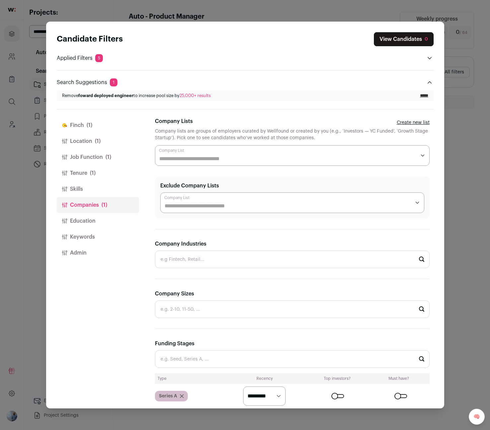
scroll to position [21, 0]
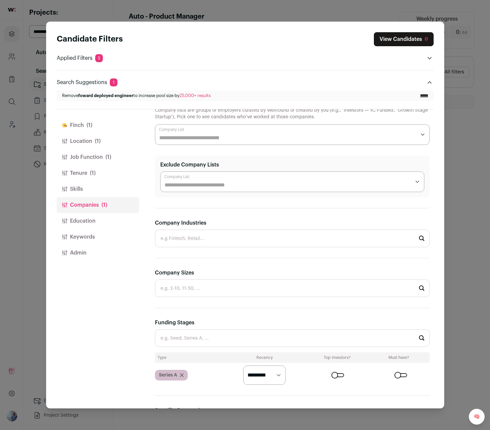
click at [181, 374] on icon "Close modal via background" at bounding box center [181, 374] width 3 height 3
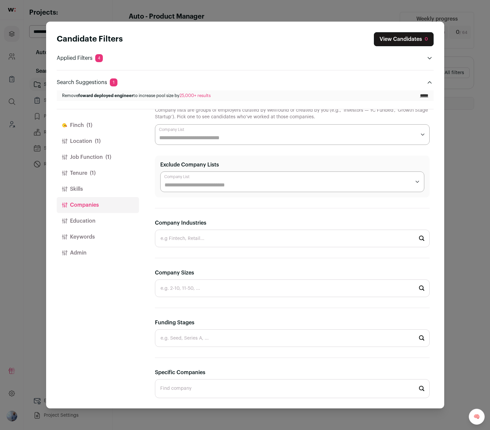
click at [89, 180] on button "Tenure (1)" at bounding box center [98, 173] width 82 height 16
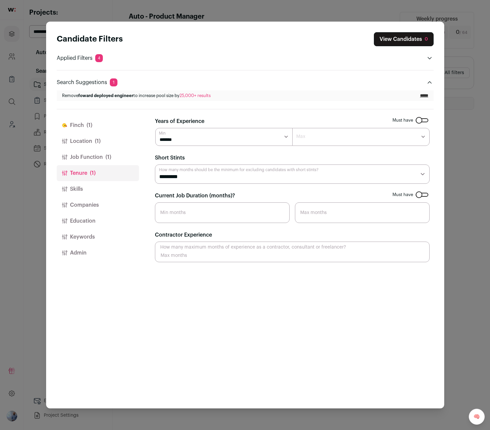
click at [77, 147] on button "Location (1)" at bounding box center [98, 141] width 82 height 16
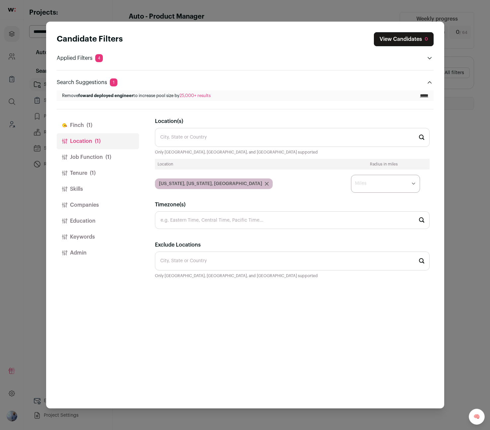
click at [87, 155] on button "Job Function (1)" at bounding box center [98, 157] width 82 height 16
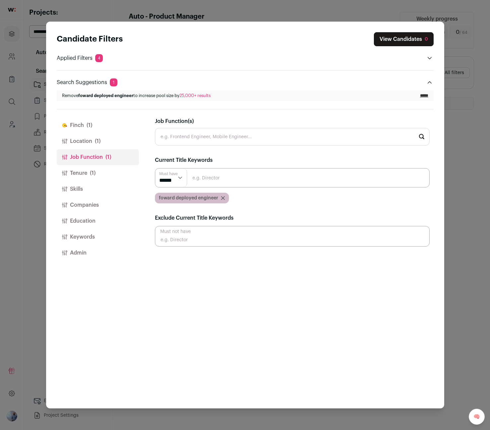
click at [95, 145] on button "Location (1)" at bounding box center [98, 141] width 82 height 16
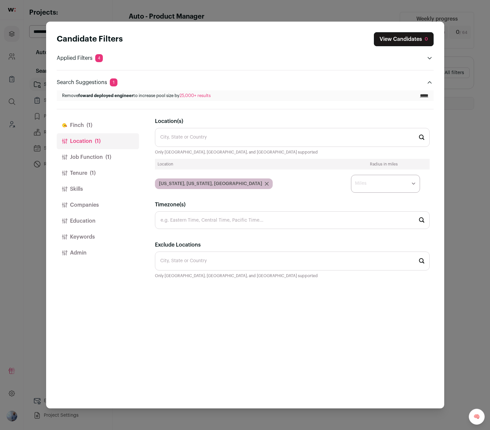
click at [265, 185] on icon "Close modal via background" at bounding box center [266, 183] width 3 height 3
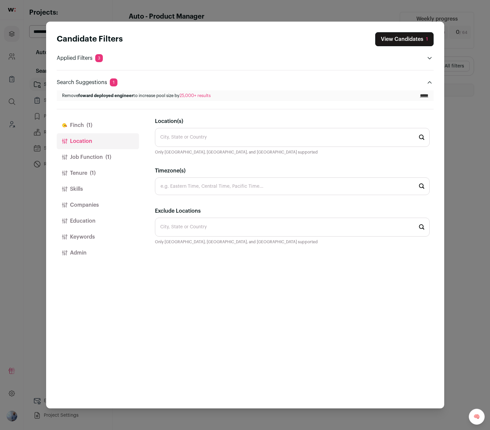
click at [92, 172] on span "(1)" at bounding box center [93, 173] width 6 height 8
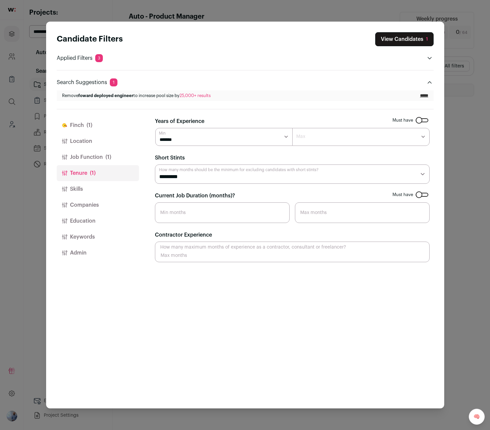
click at [207, 137] on select "******* ****** ******* ******* ******* ******* ******* ******* ******* ******* …" at bounding box center [223, 137] width 137 height 18
select select "Close modal via background"
click at [155, 128] on select "******* ****** ******* ******* ******* ******* ******* ******* ******* ******* …" at bounding box center [223, 137] width 137 height 18
click at [85, 153] on button "Job Function (1)" at bounding box center [98, 157] width 82 height 16
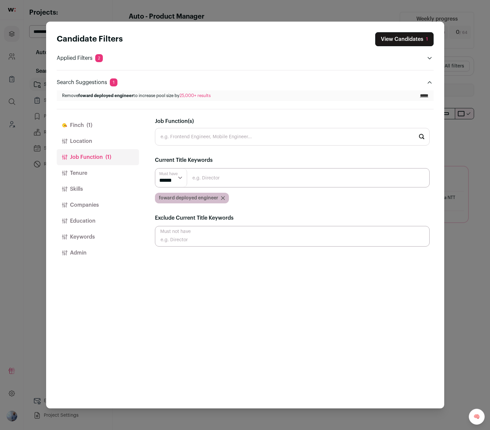
click at [223, 199] on icon "Close modal via background" at bounding box center [223, 198] width 4 height 4
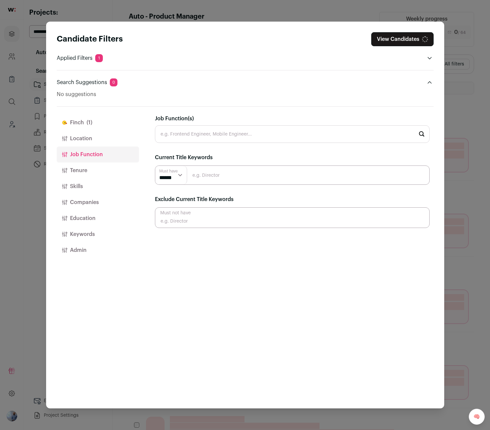
click at [213, 180] on input "Close modal via background" at bounding box center [292, 174] width 275 height 19
type input "FDE"
click at [215, 181] on input "Close modal via background" at bounding box center [292, 174] width 275 height 19
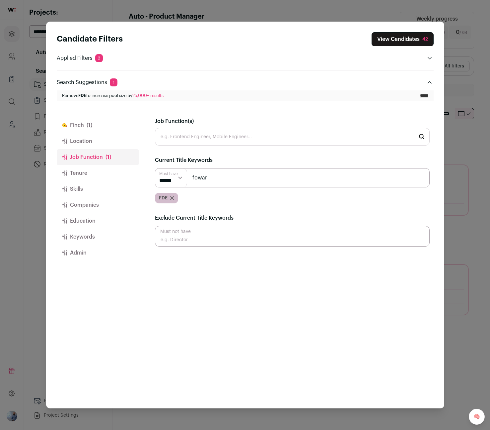
type input "foward deployed engineer"
click at [299, 182] on input "foward deployed engineer" at bounding box center [292, 177] width 275 height 19
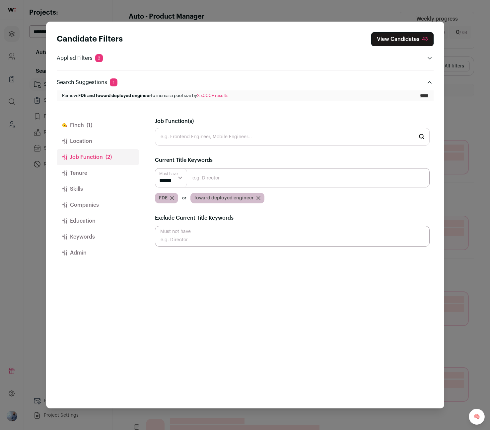
click at [259, 199] on div "foward deployed engineer" at bounding box center [228, 198] width 74 height 11
click at [258, 198] on icon "Close modal via background" at bounding box center [259, 198] width 4 height 4
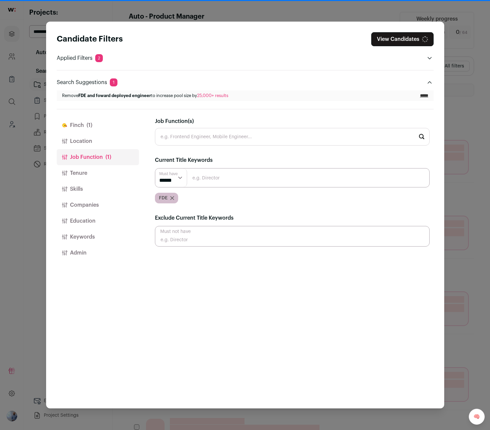
click at [247, 182] on input "Close modal via background" at bounding box center [292, 177] width 275 height 19
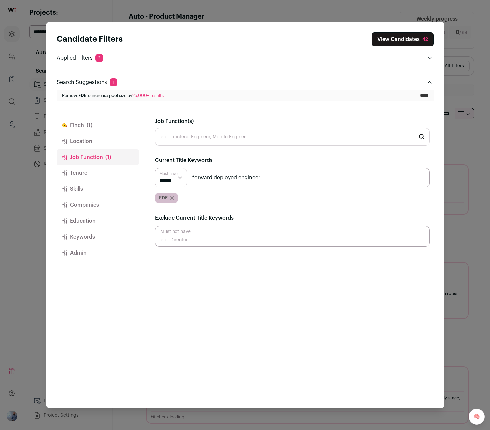
type input "forward deployed engineer"
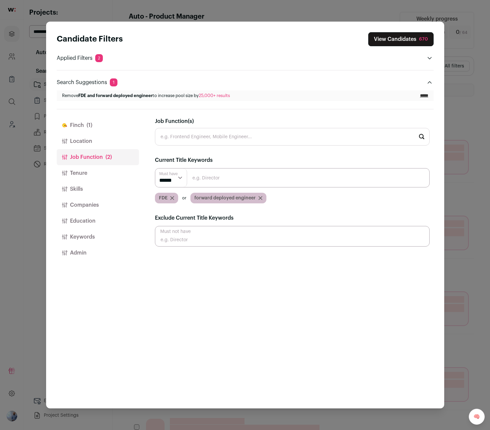
click at [389, 46] on button "View Candidates 670" at bounding box center [401, 39] width 65 height 14
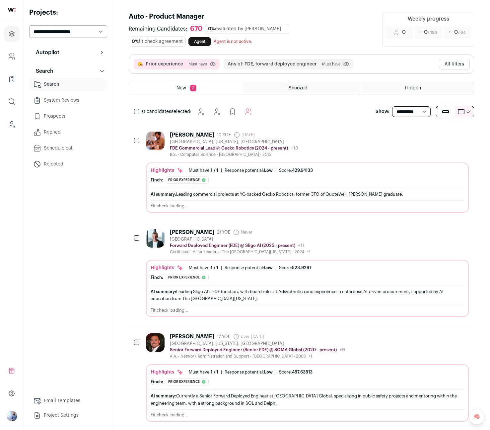
click at [269, 135] on div "[PERSON_NAME] 10 YOE [DATE] Admin only. The last time the profile was scraped." at bounding box center [234, 134] width 128 height 7
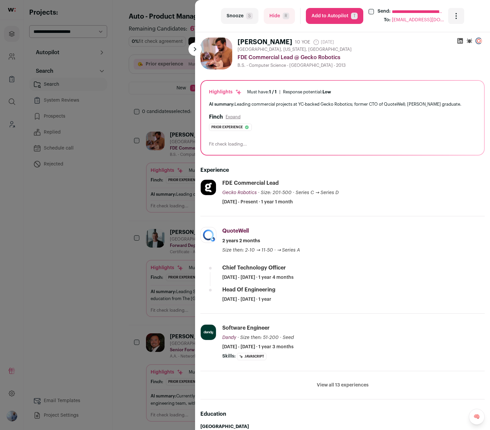
click at [176, 226] on html "Projects Company and ATS Settings Company Lists (Experimental) Global Search Le…" at bounding box center [245, 220] width 490 height 441
click at [458, 39] on icon at bounding box center [461, 41] width 6 height 6
click at [88, 253] on div "**********" at bounding box center [245, 215] width 490 height 430
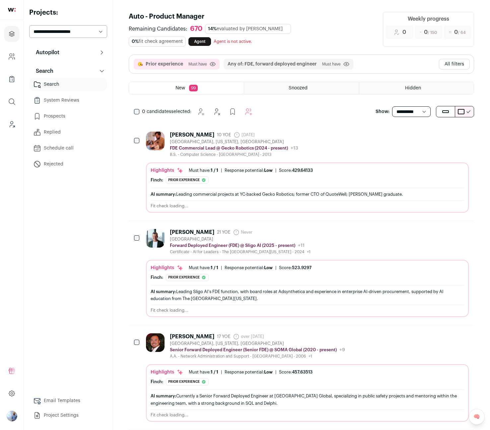
scroll to position [94, 0]
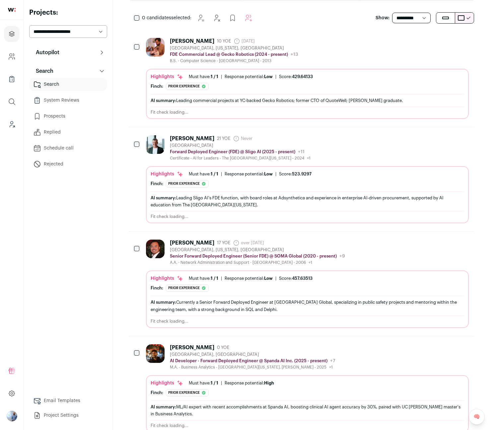
click at [249, 154] on p "Forward Deployed Engineer (FDE) @ Sligo AI (2025 - present)" at bounding box center [232, 151] width 125 height 5
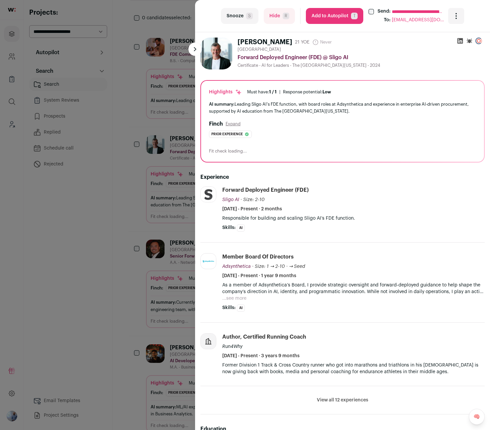
click at [458, 39] on icon at bounding box center [461, 41] width 6 height 6
click at [153, 254] on div "**********" at bounding box center [245, 215] width 490 height 430
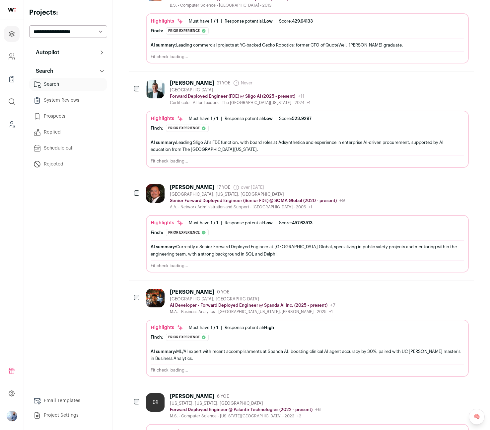
scroll to position [206, 0]
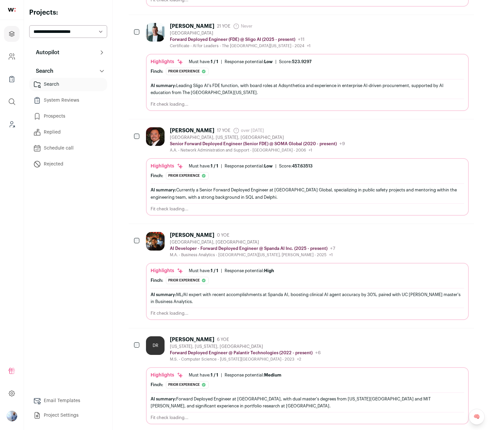
click at [325, 242] on div "[GEOGRAPHIC_DATA], [GEOGRAPHIC_DATA]" at bounding box center [253, 241] width 166 height 5
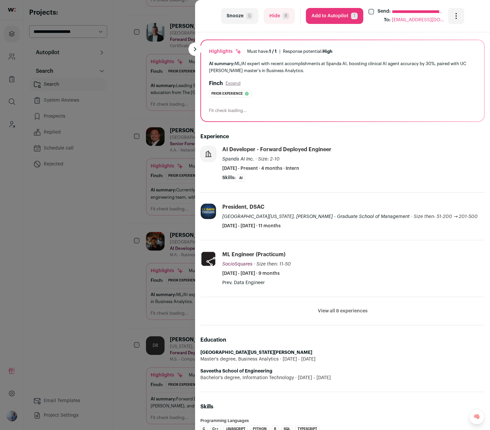
scroll to position [60, 0]
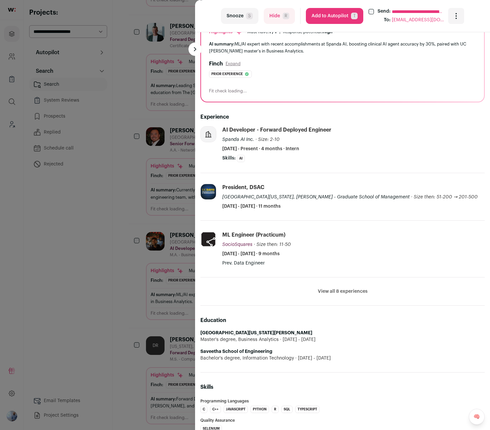
click at [334, 294] on button "View all 8 experiences" at bounding box center [343, 291] width 50 height 7
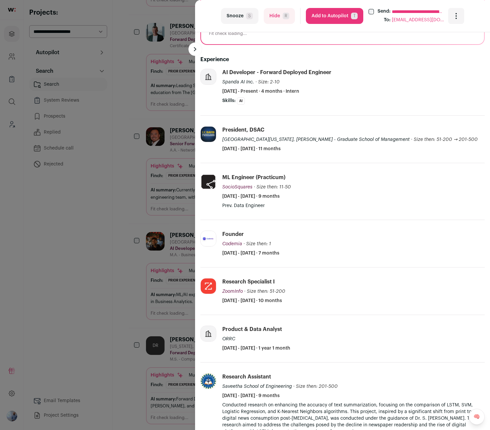
scroll to position [120, 0]
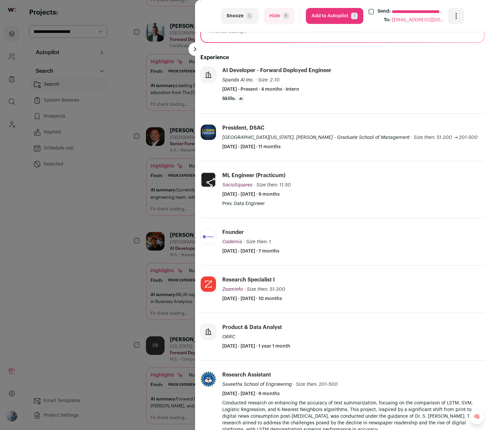
click at [152, 278] on div "**********" at bounding box center [245, 215] width 490 height 430
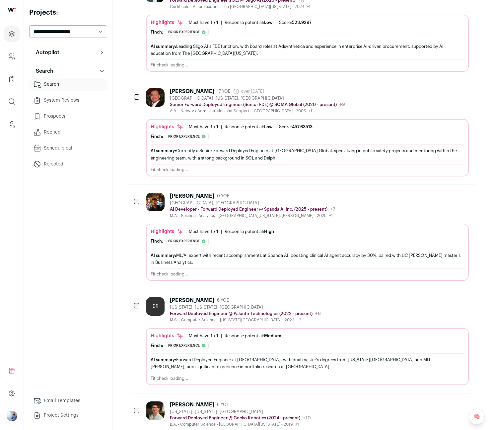
scroll to position [273, 0]
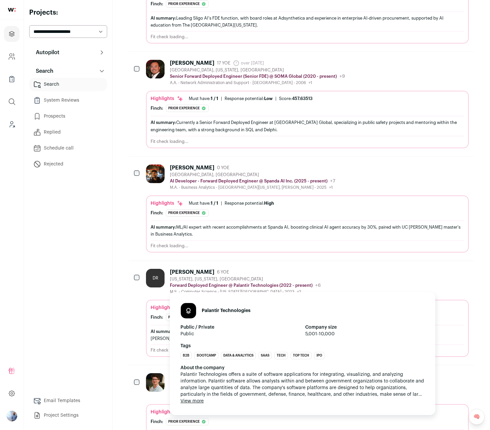
click at [214, 283] on p "Forward Deployed Engineer @ Palantir Technologies (2022 - present)" at bounding box center [241, 285] width 143 height 5
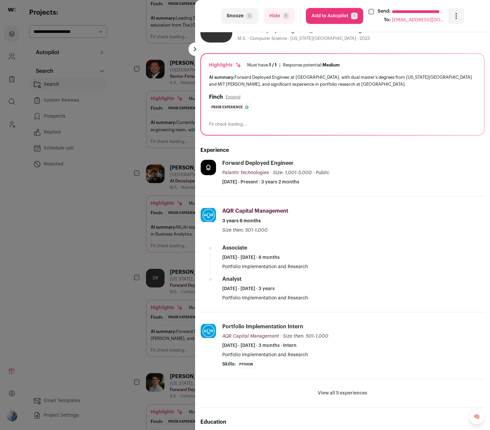
scroll to position [0, 0]
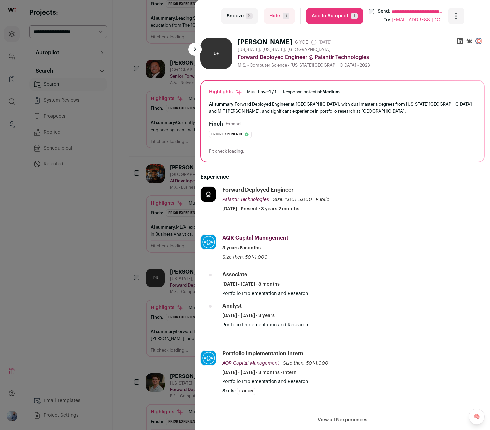
click at [464, 39] on ul at bounding box center [469, 42] width 25 height 9
click at [461, 40] on icon at bounding box center [461, 41] width 6 height 6
